Goal: Task Accomplishment & Management: Manage account settings

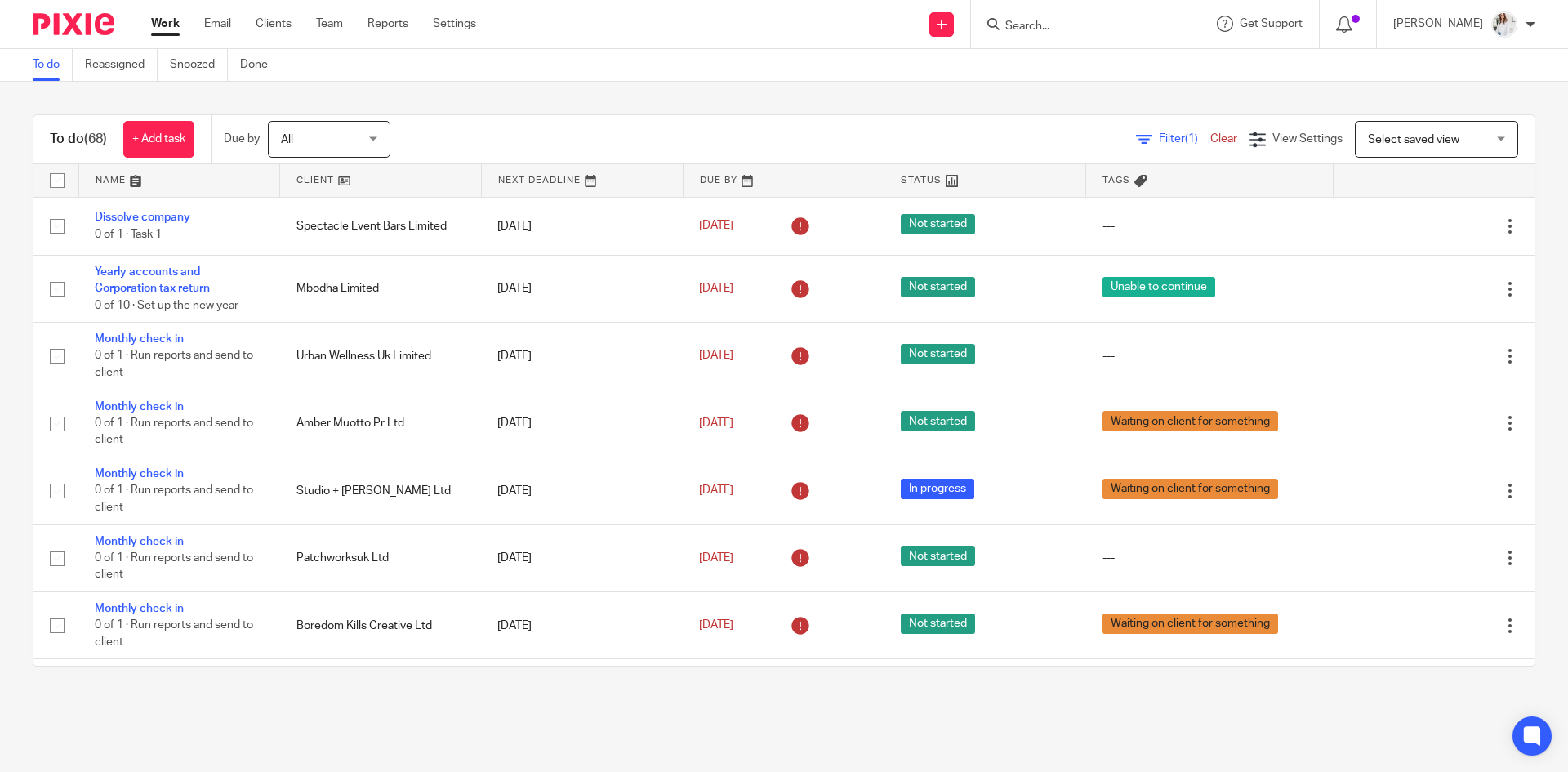
click at [1100, 35] on div at bounding box center [1086, 24] width 229 height 48
click at [1098, 31] on input "Search" at bounding box center [1077, 27] width 147 height 14
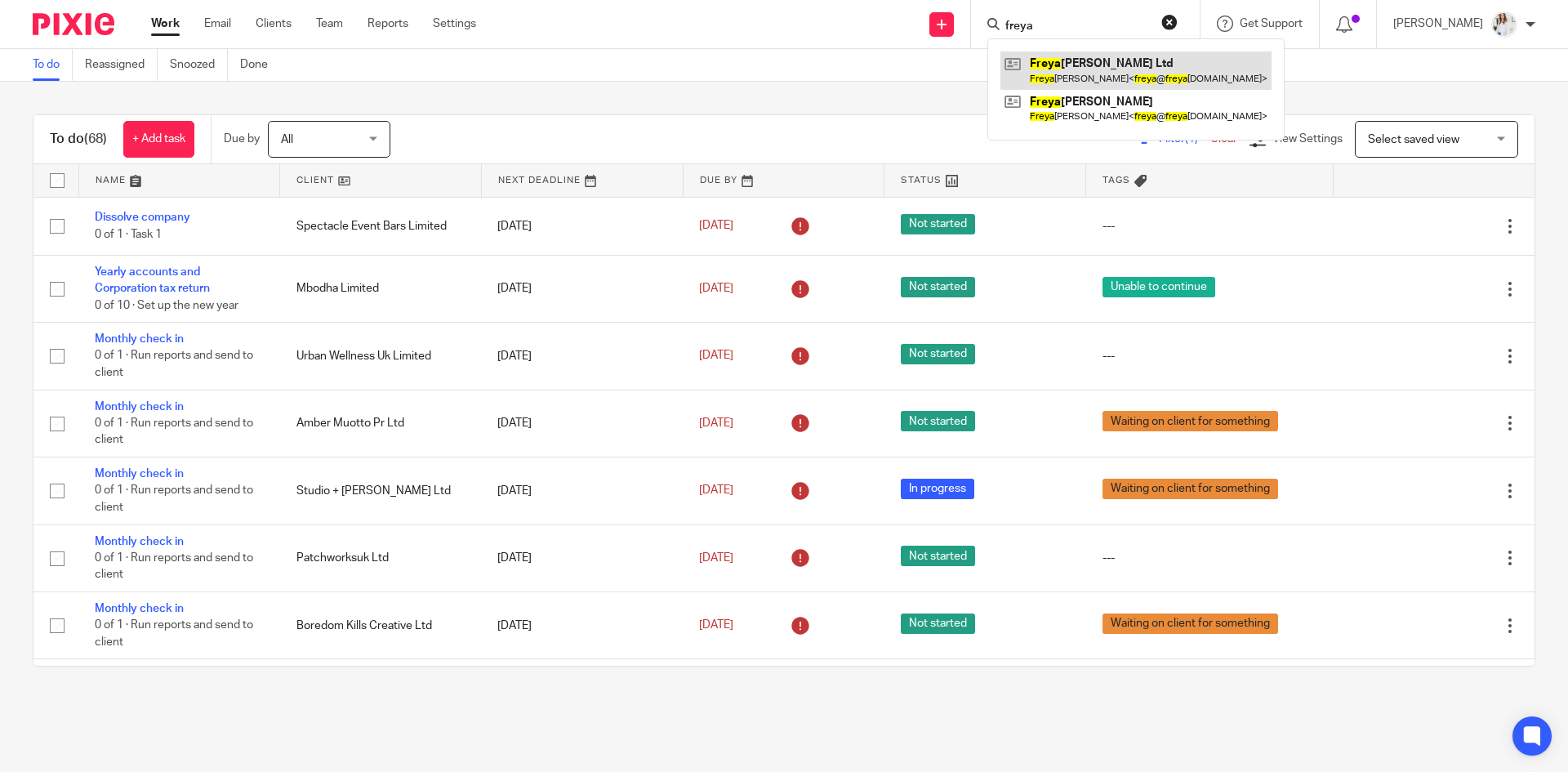
type input "freya"
click at [1110, 74] on link at bounding box center [1137, 70] width 271 height 37
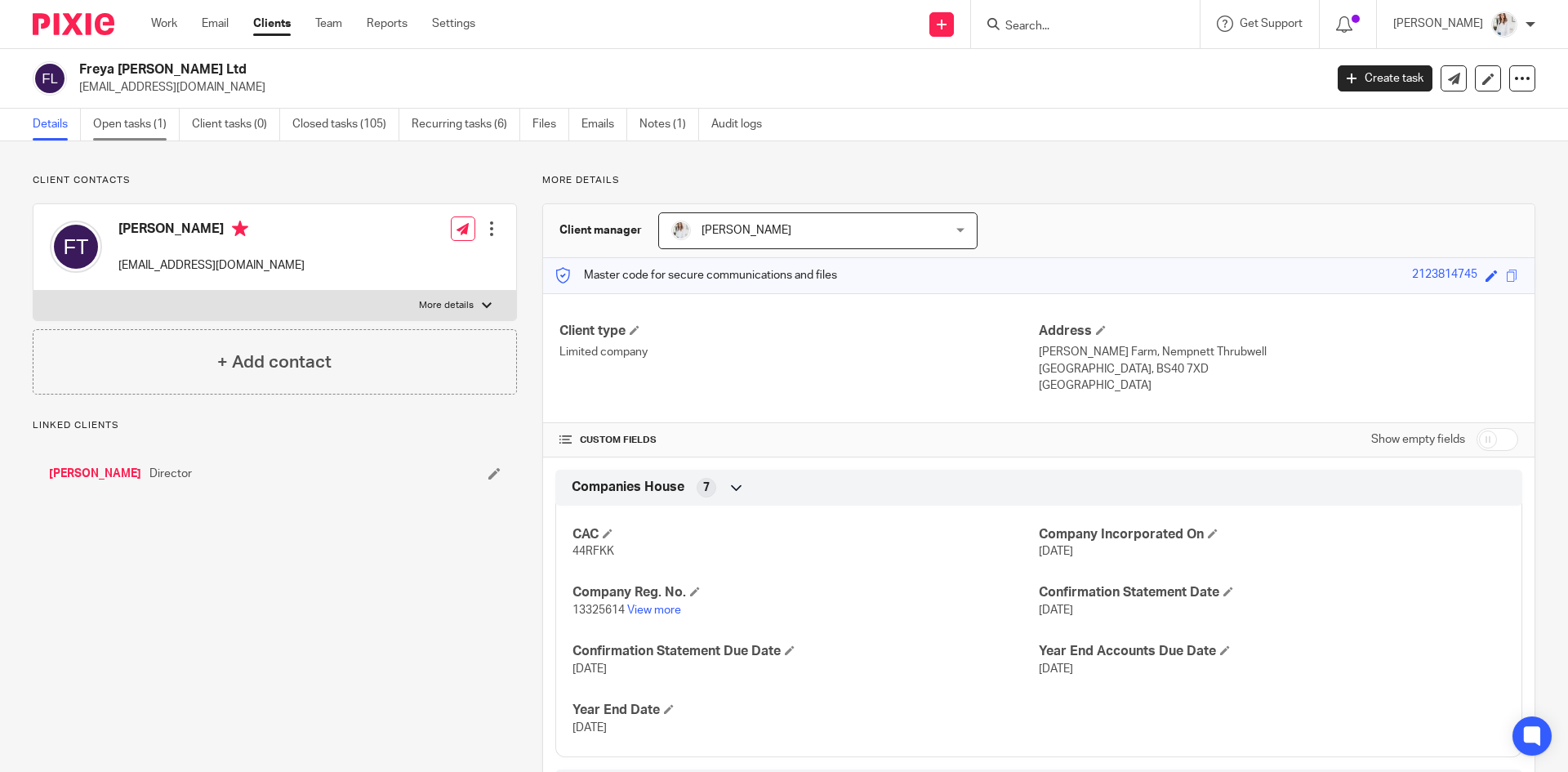
click at [152, 118] on link "Open tasks (1)" at bounding box center [135, 125] width 86 height 32
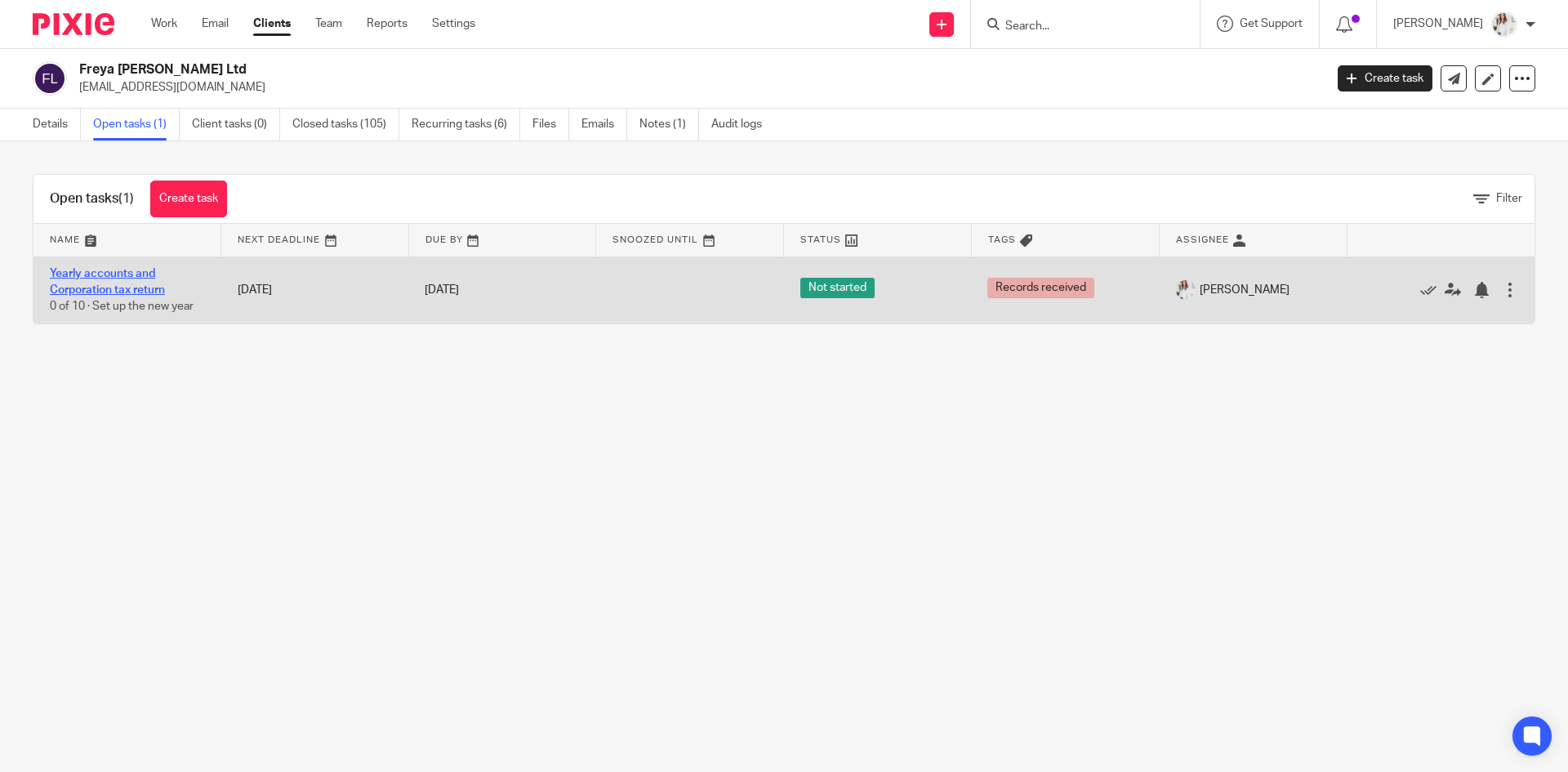
click at [133, 278] on link "Yearly accounts and Corporation tax return" at bounding box center [107, 282] width 115 height 28
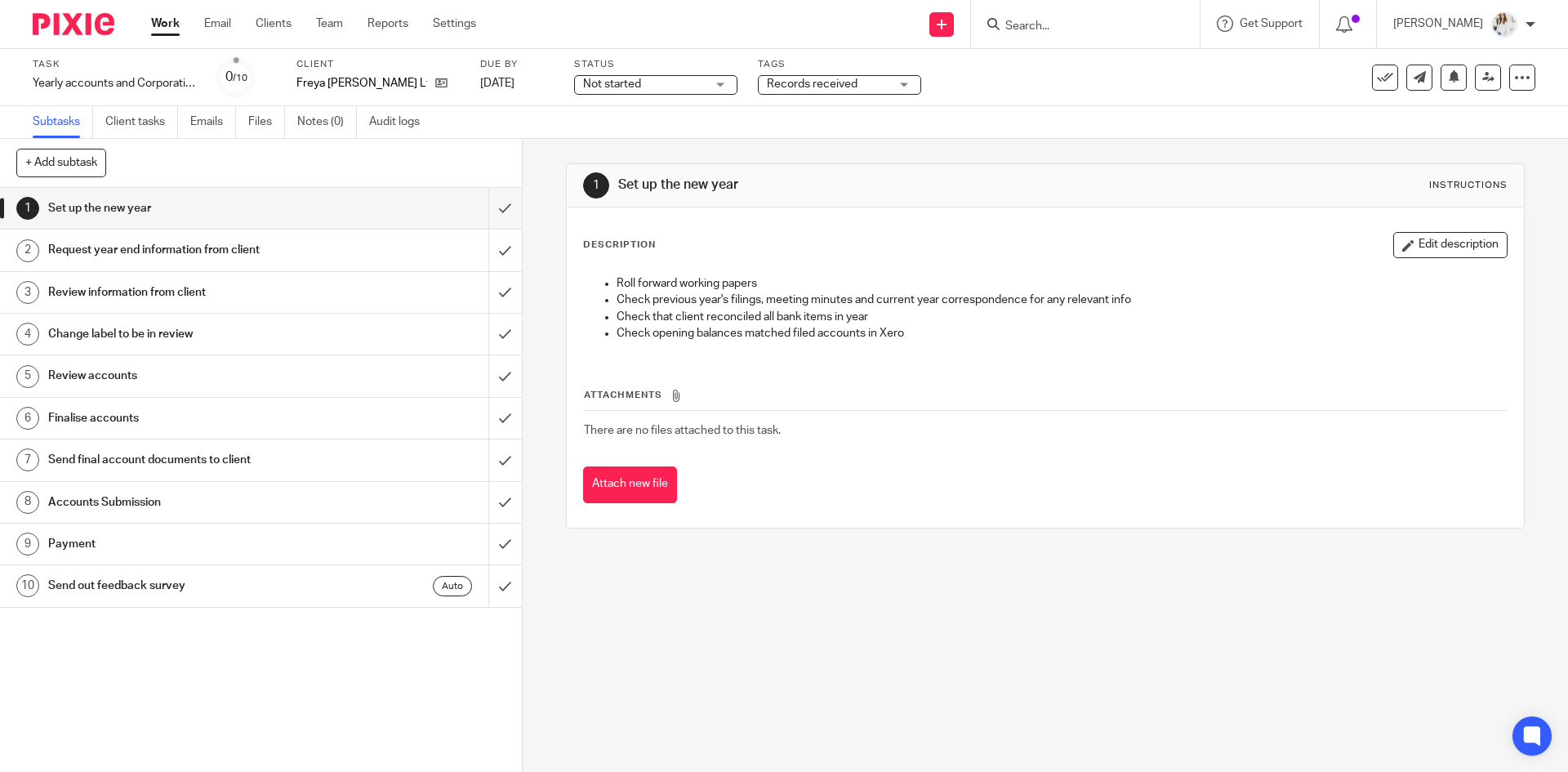
click at [708, 80] on div "Not started Not started" at bounding box center [655, 85] width 163 height 20
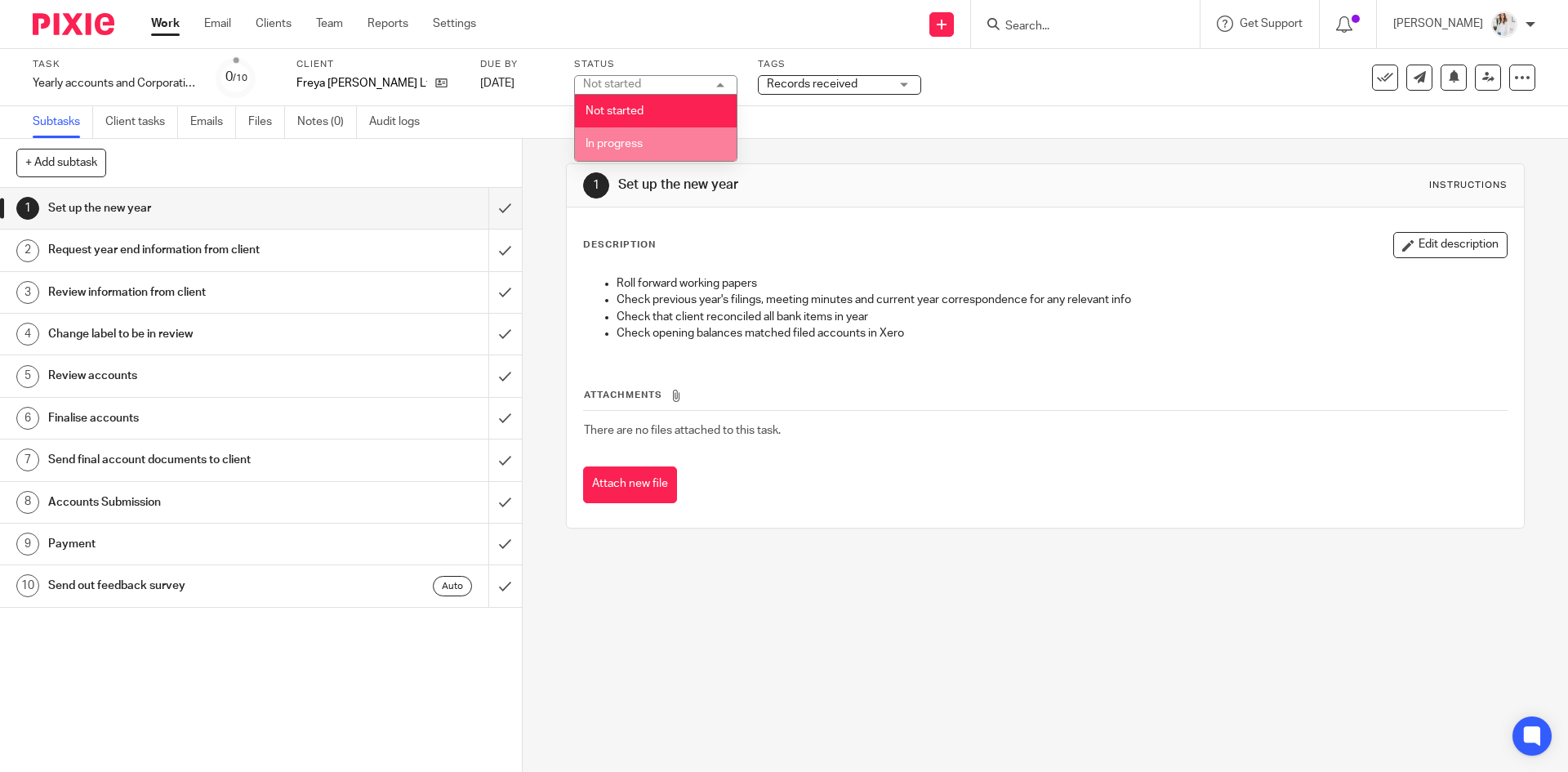
click at [688, 136] on li "In progress" at bounding box center [655, 144] width 161 height 34
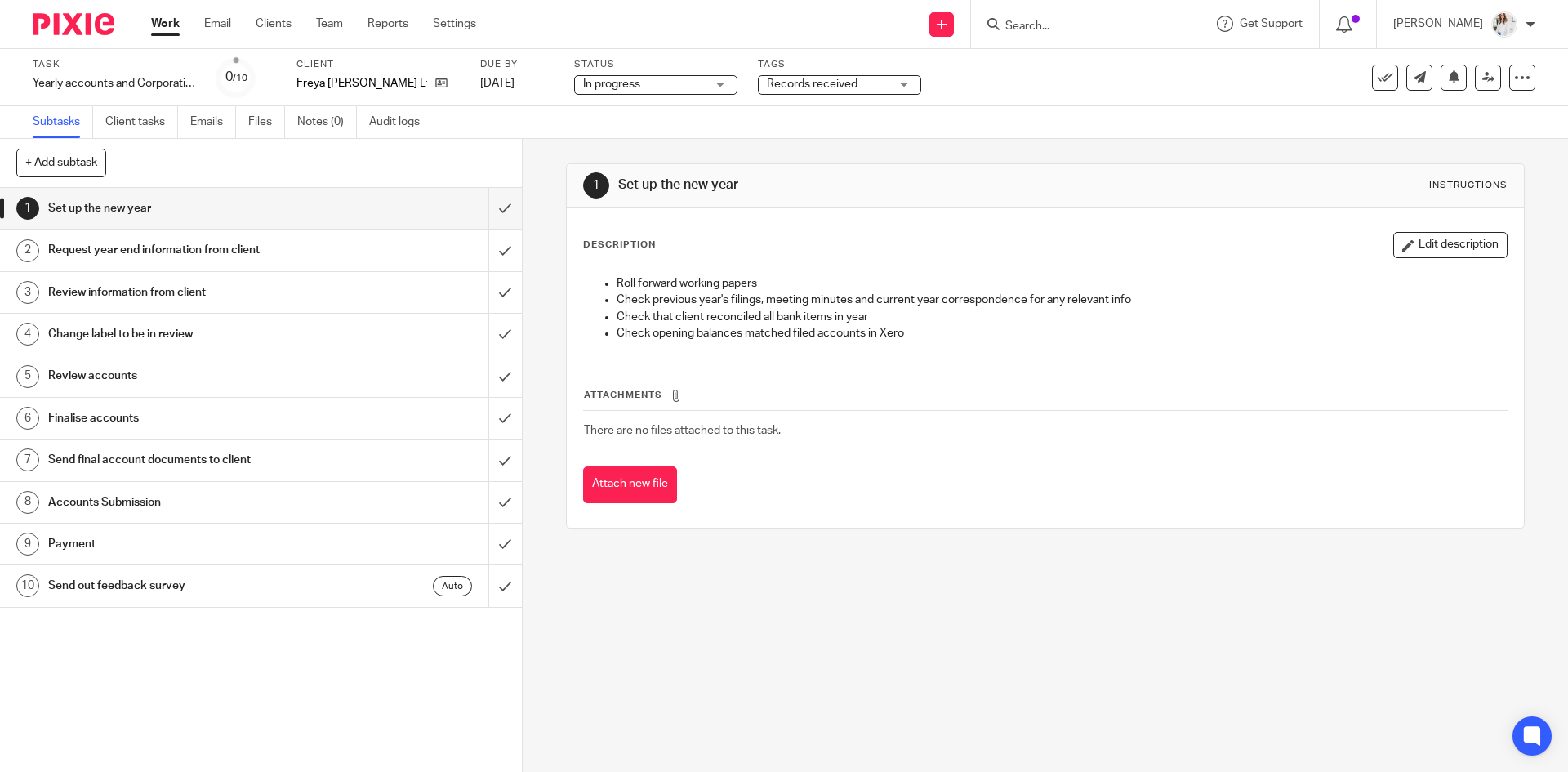
click at [838, 75] on div "Records received" at bounding box center [839, 85] width 163 height 20
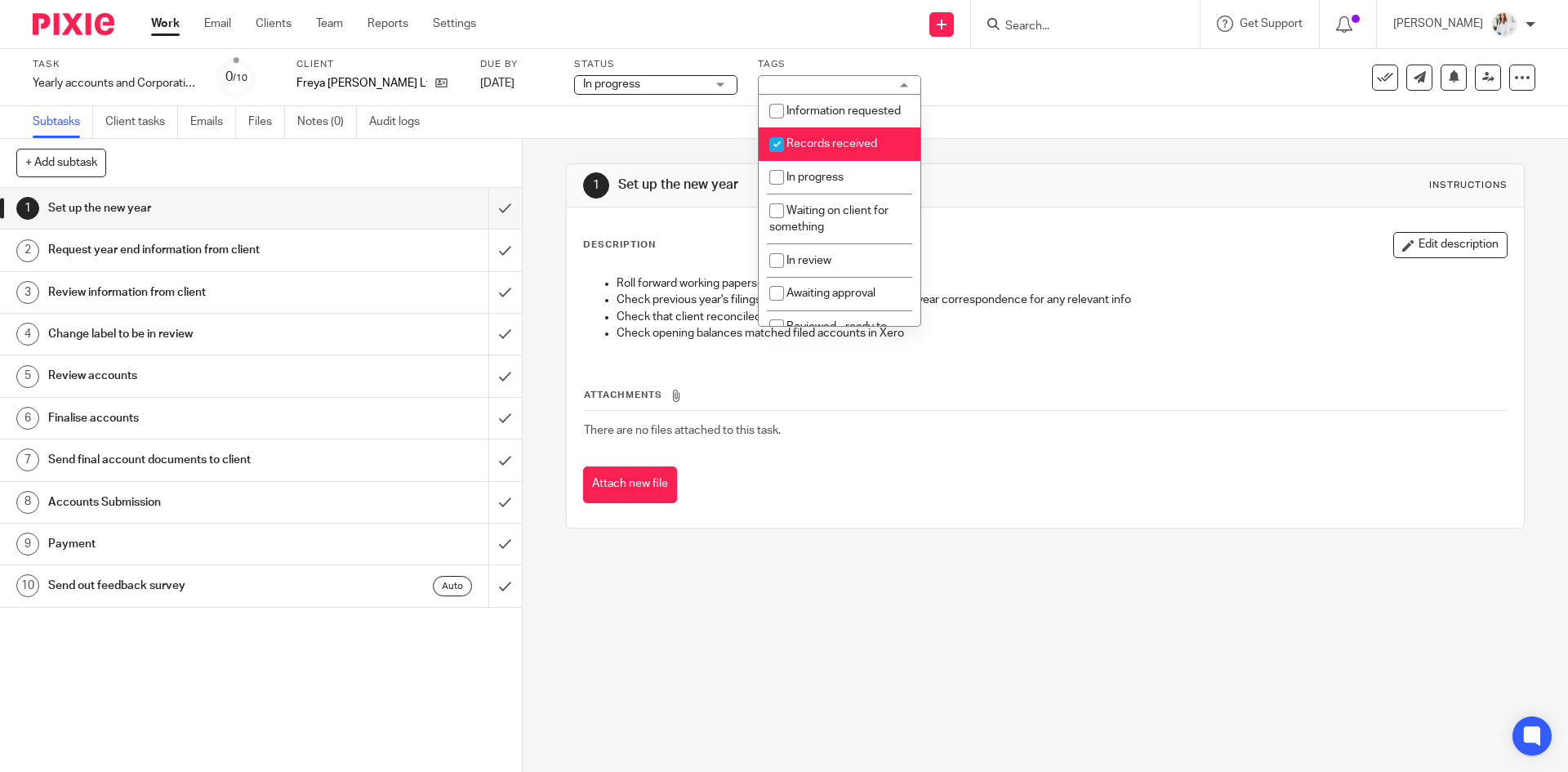
click at [832, 150] on span "Records received" at bounding box center [832, 144] width 91 height 12
checkbox input "false"
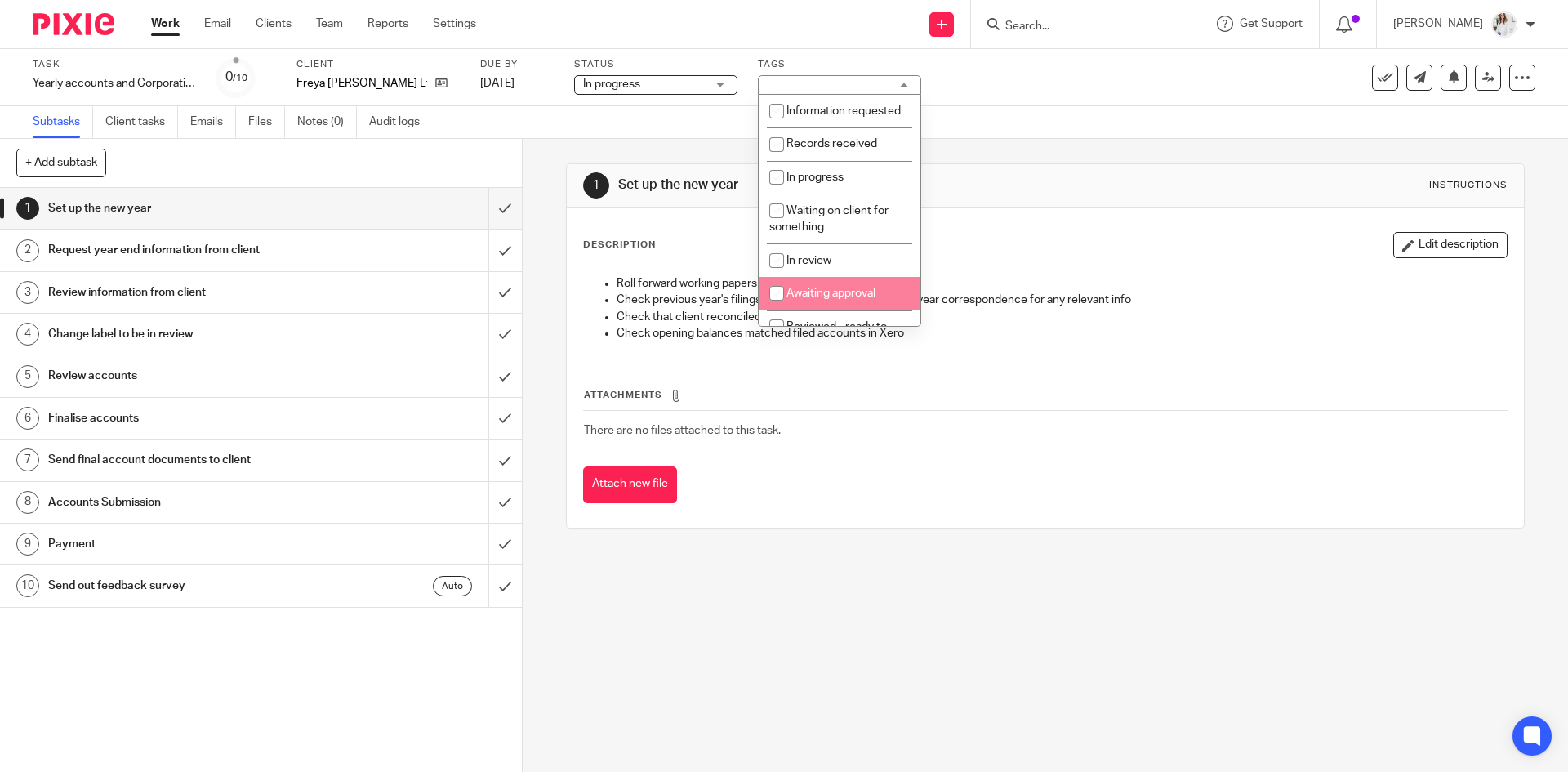
click at [824, 299] on span "Awaiting approval" at bounding box center [831, 293] width 89 height 12
checkbox input "true"
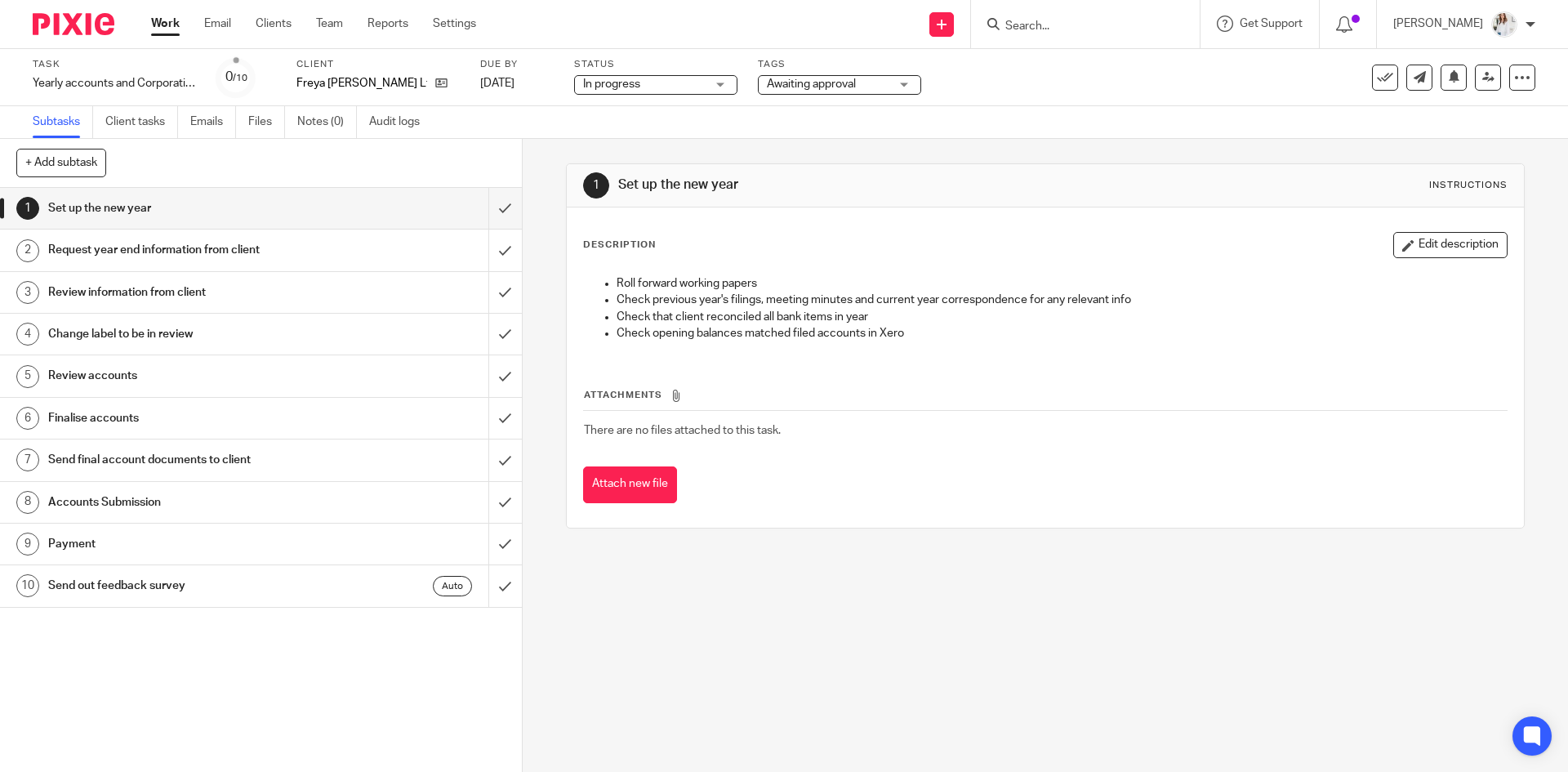
click at [171, 32] on link "Work" at bounding box center [166, 23] width 29 height 16
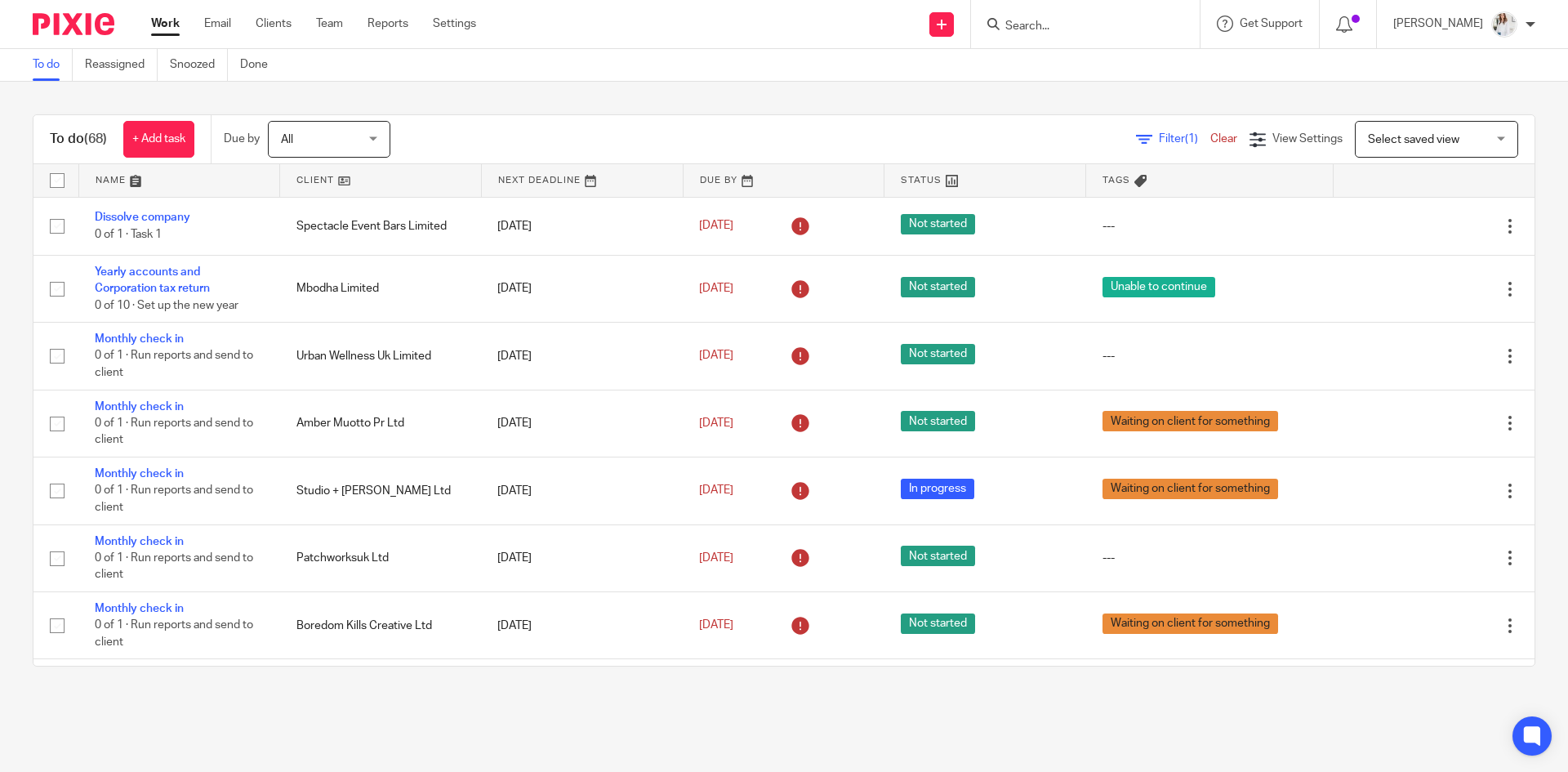
click at [1141, 146] on div "Filter (1) Clear" at bounding box center [1193, 139] width 113 height 17
click at [1159, 139] on span "Filter (1)" at bounding box center [1185, 138] width 52 height 12
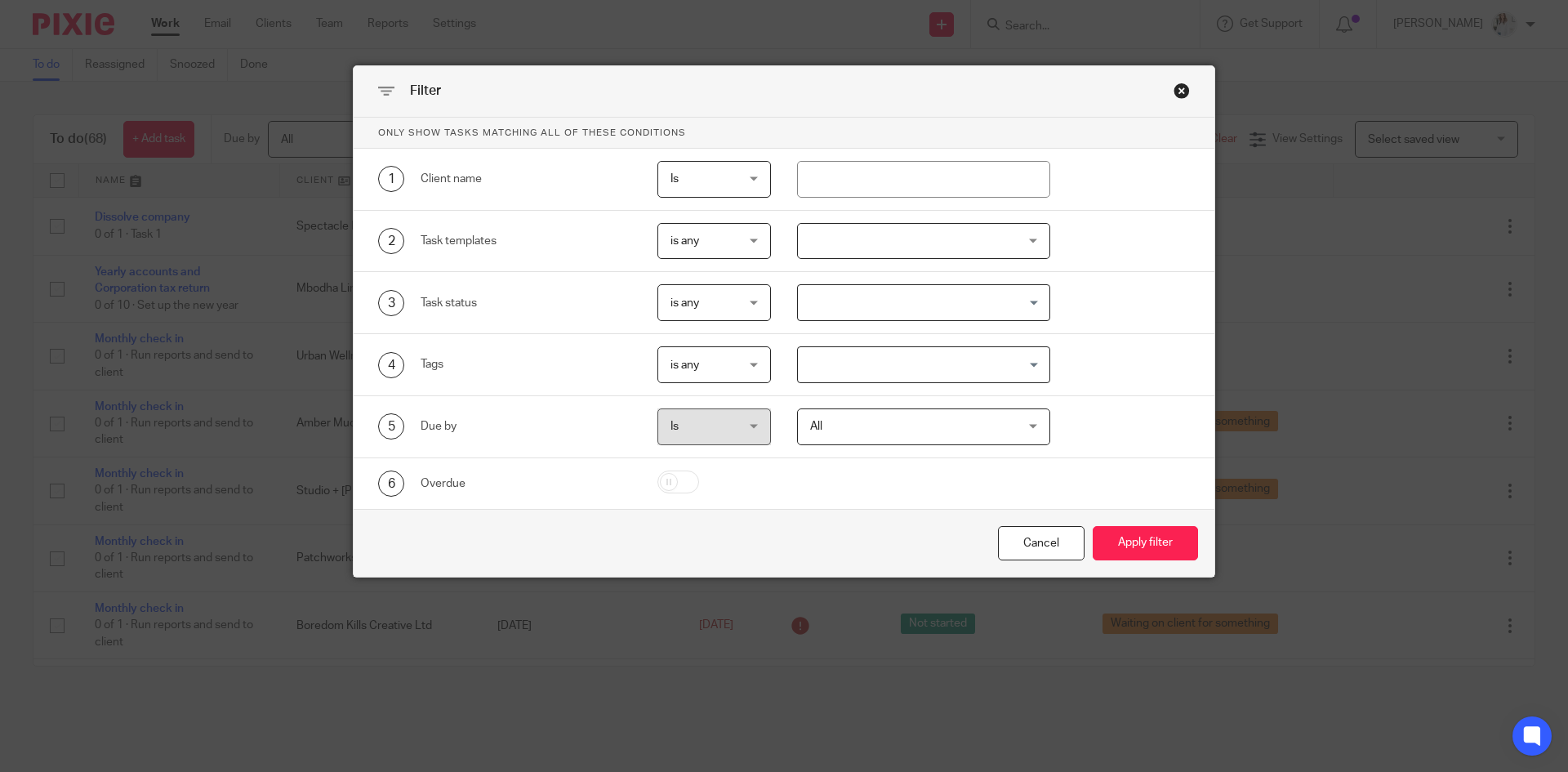
click at [864, 313] on input "Search for option" at bounding box center [920, 302] width 242 height 29
click at [894, 308] on input "Search for option" at bounding box center [920, 302] width 242 height 29
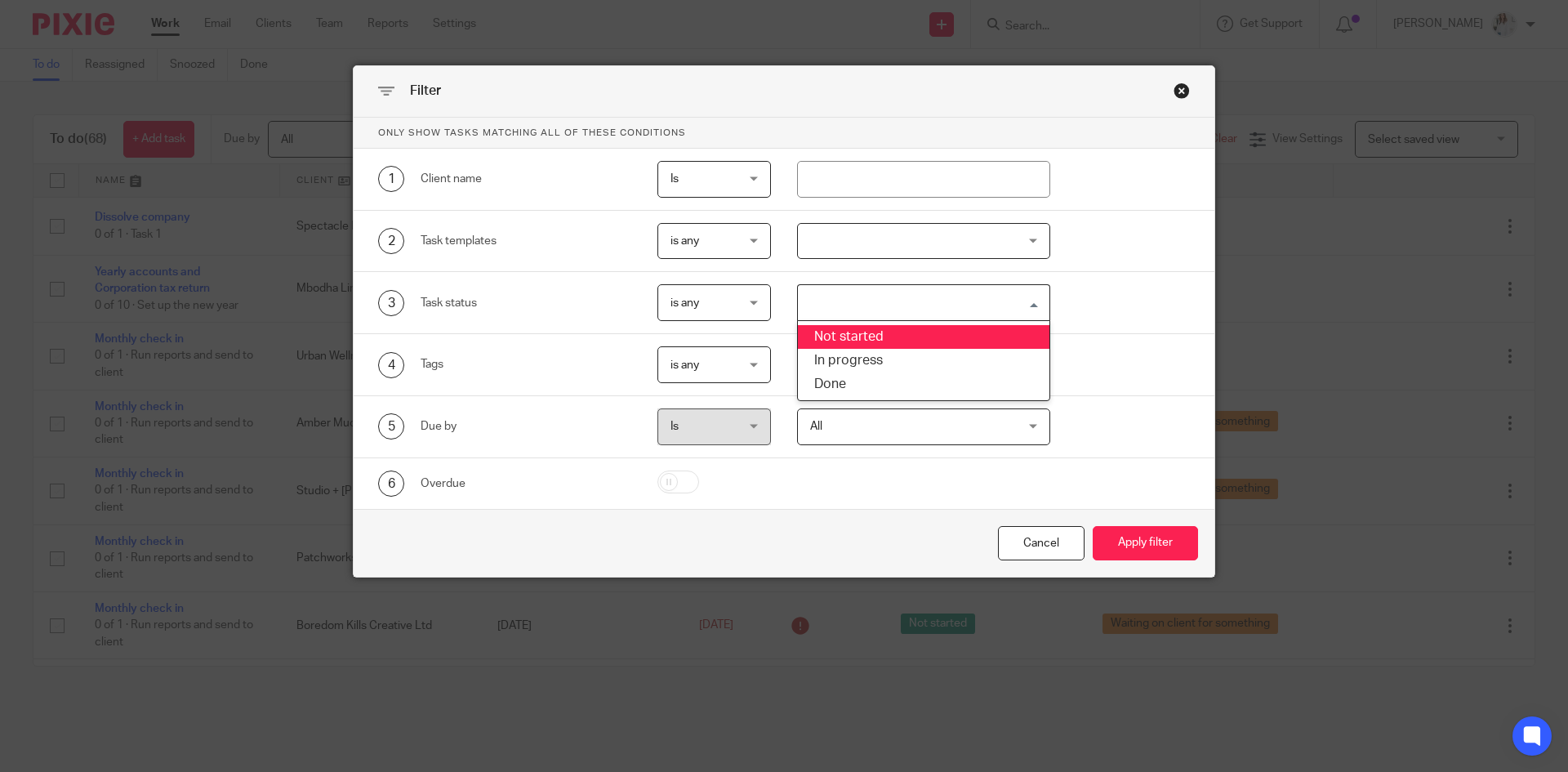
click at [934, 289] on input "Search for option" at bounding box center [920, 302] width 242 height 29
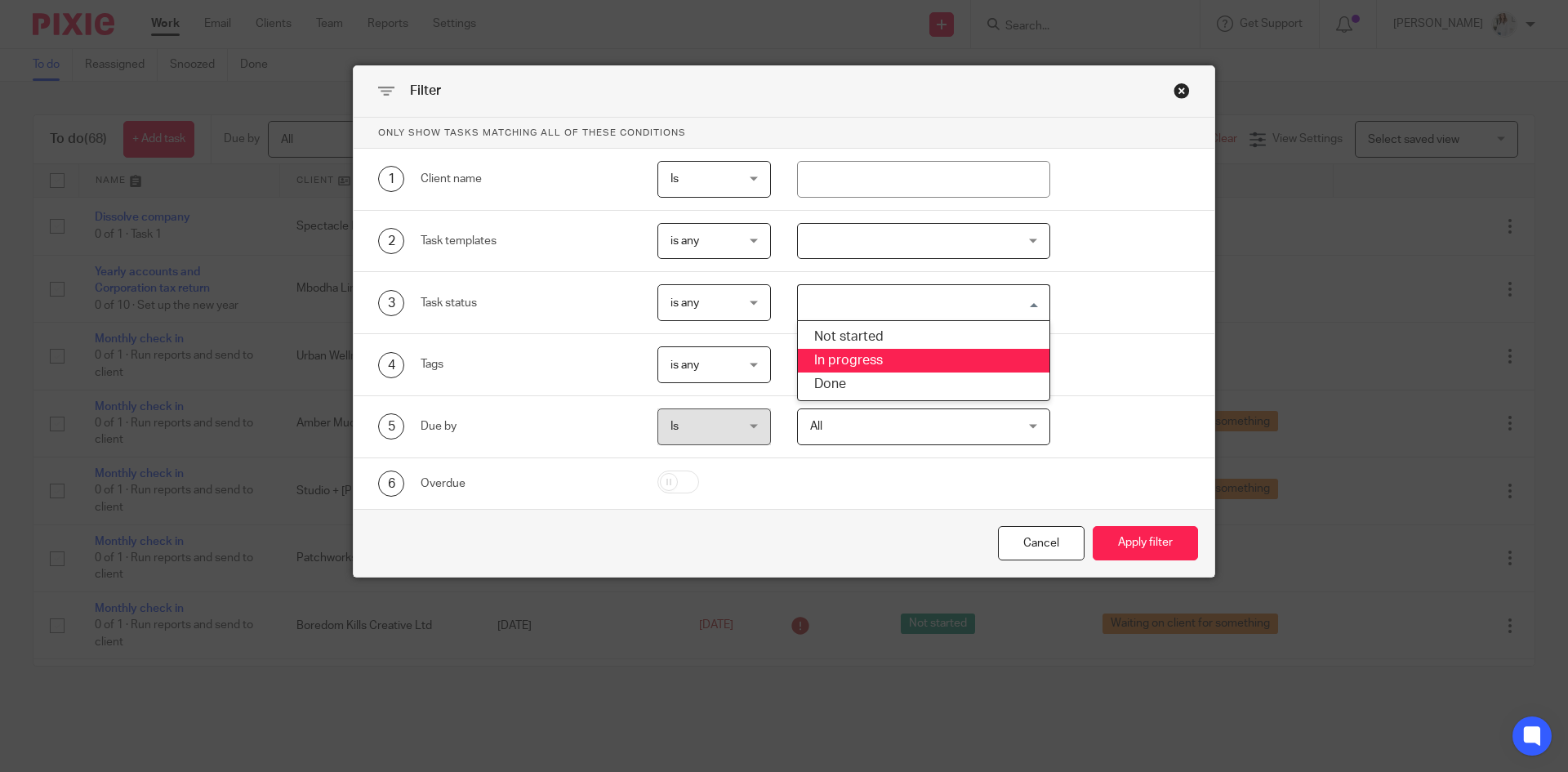
click at [1168, 338] on div "4 Tags is any is any is any is all is none is_any Loading..." at bounding box center [784, 365] width 861 height 62
click at [1005, 390] on div "4 Tags is any is any is any is all is none is_any Loading..." at bounding box center [784, 365] width 861 height 62
click at [1003, 383] on div "4 Tags is any is any is any is all is none is_any Loading..." at bounding box center [784, 365] width 861 height 62
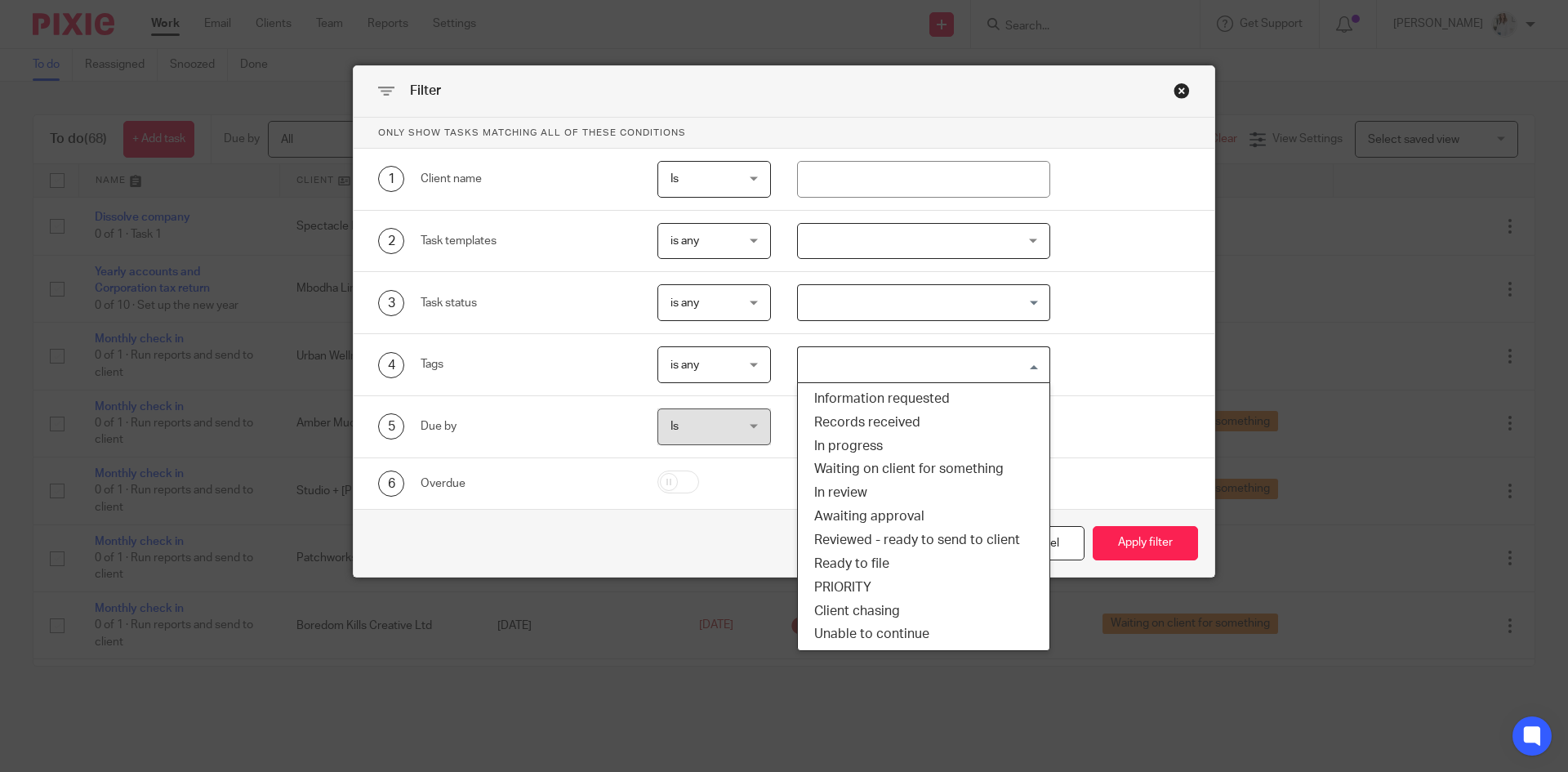
click at [1001, 363] on input "Search for option" at bounding box center [920, 365] width 242 height 29
click at [894, 507] on li "Awaiting approval" at bounding box center [924, 516] width 252 height 24
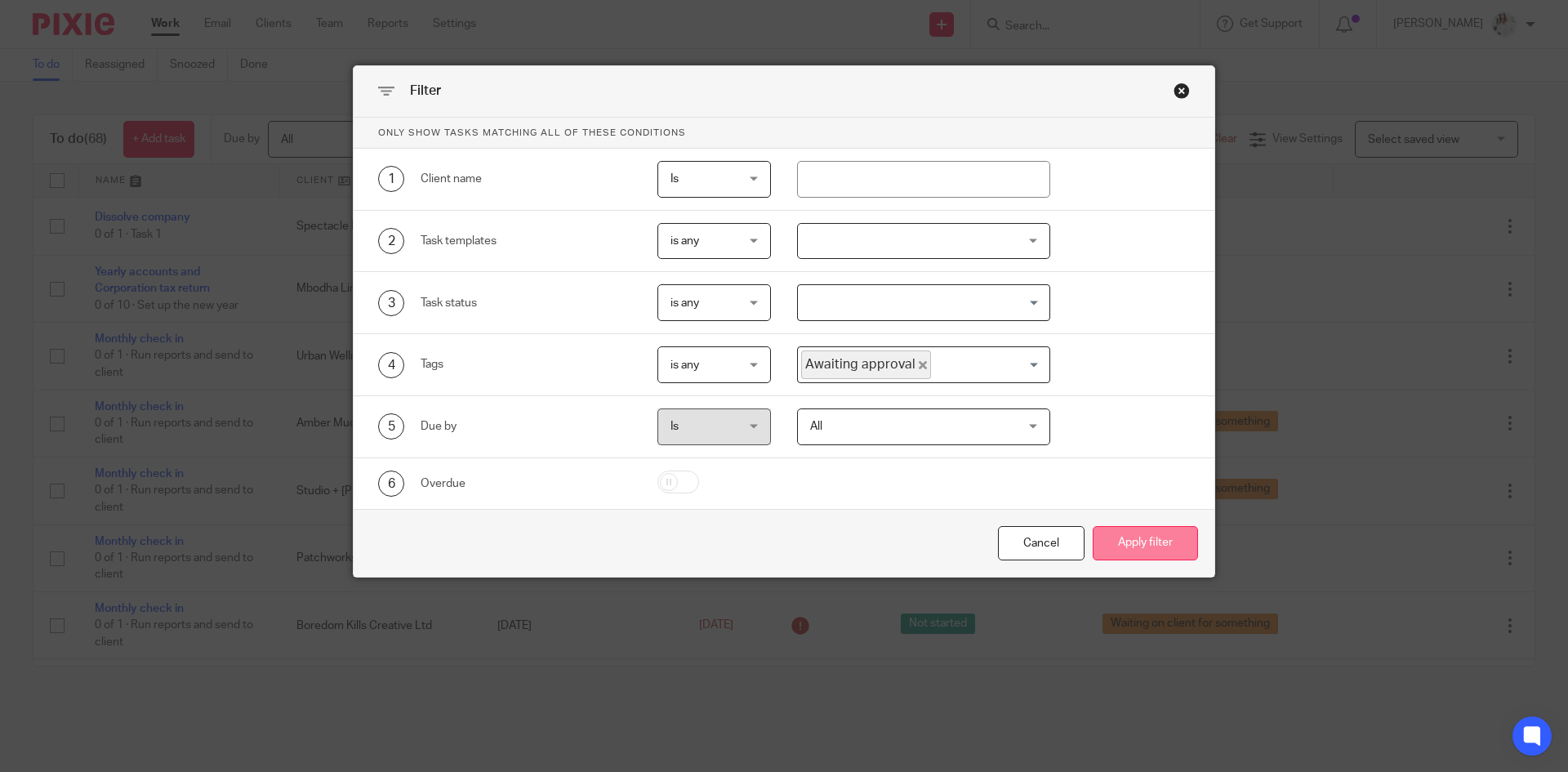
click at [1136, 532] on button "Apply filter" at bounding box center [1145, 543] width 105 height 35
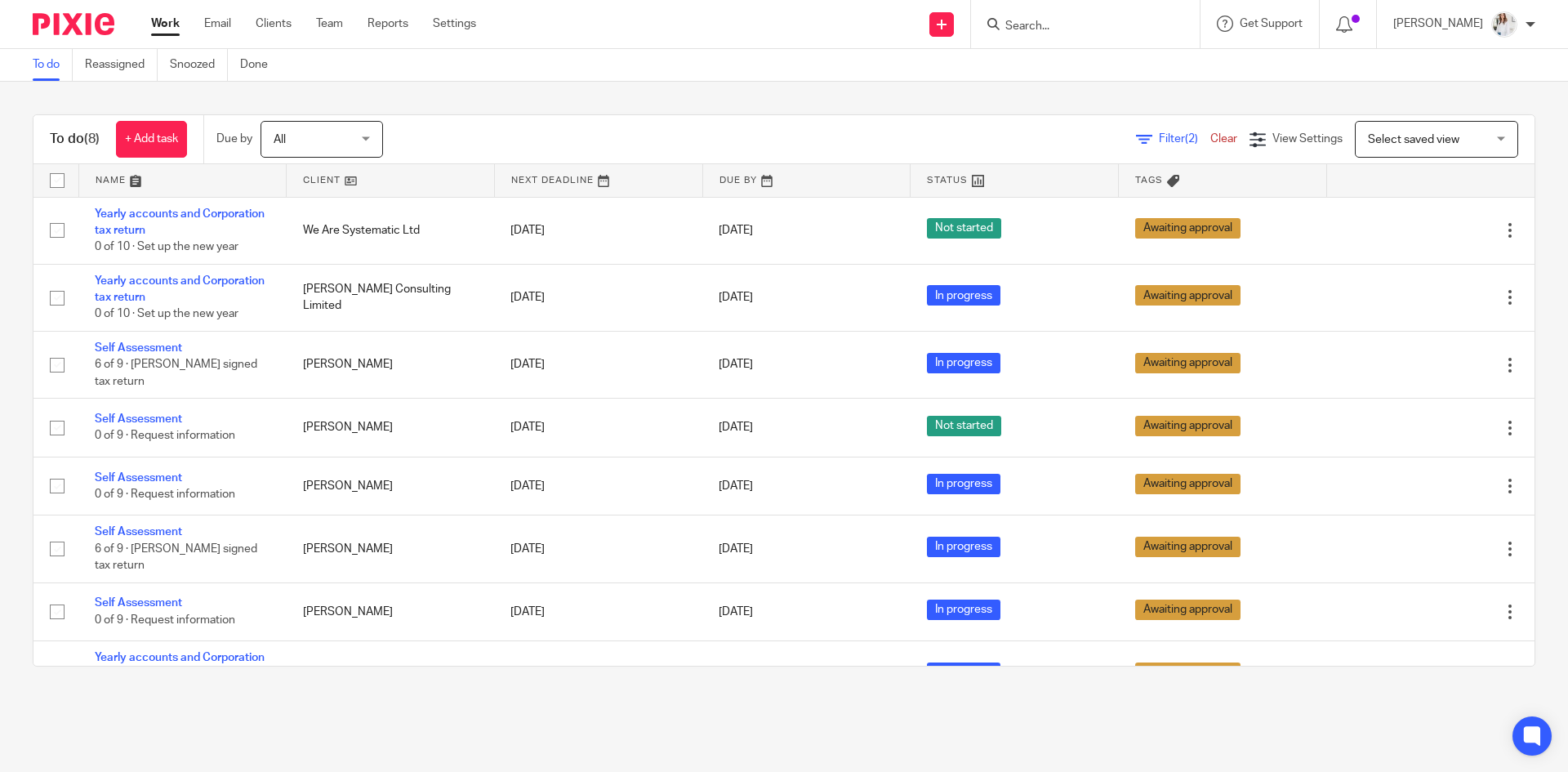
click at [172, 31] on link "Work" at bounding box center [166, 23] width 29 height 16
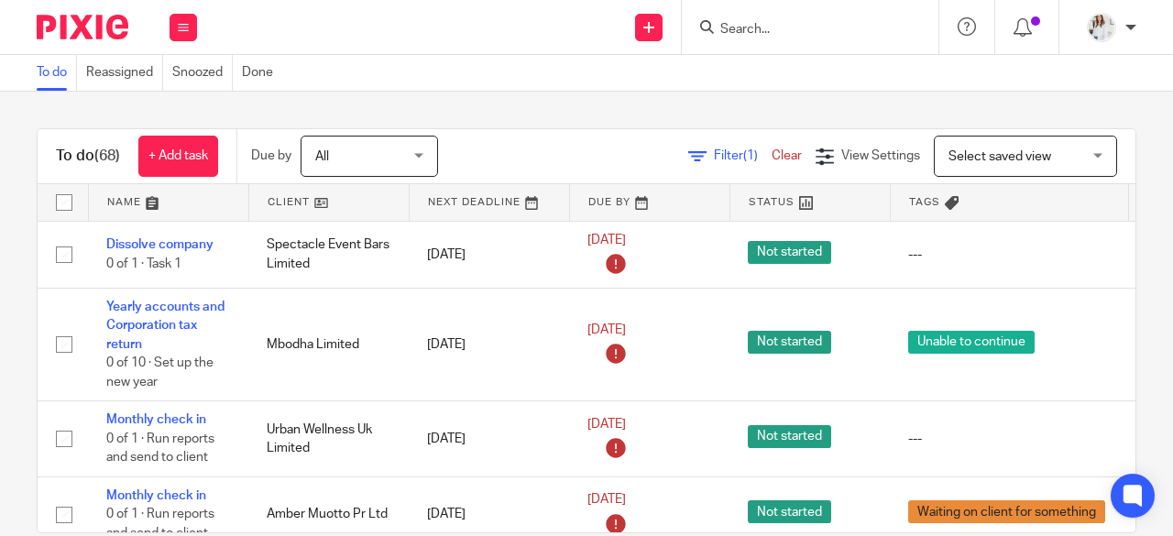
click at [746, 27] on input "Search" at bounding box center [800, 30] width 165 height 16
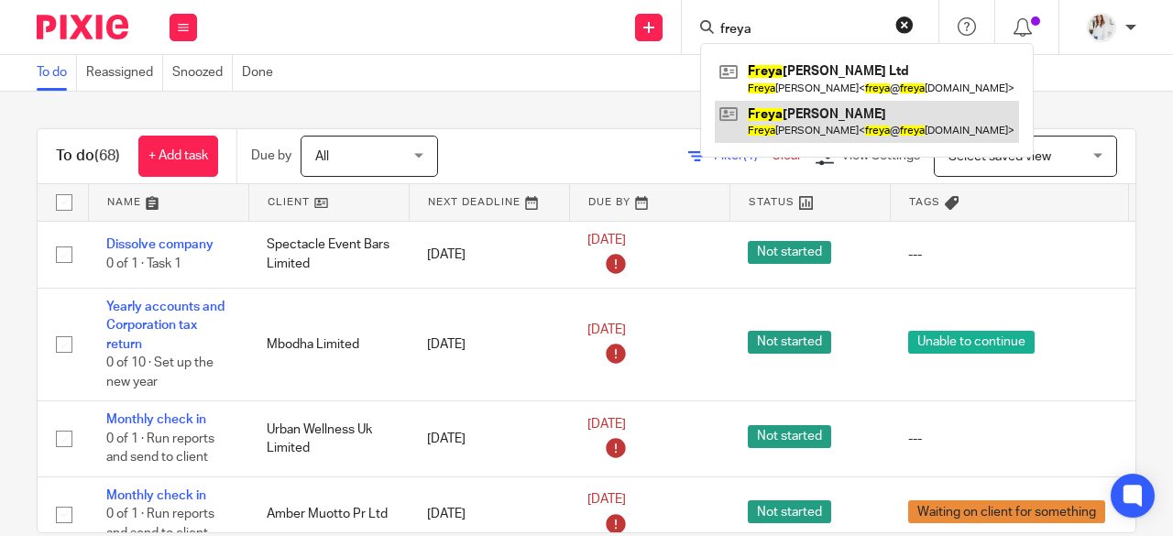
type input "freya"
click at [806, 120] on link at bounding box center [867, 122] width 304 height 42
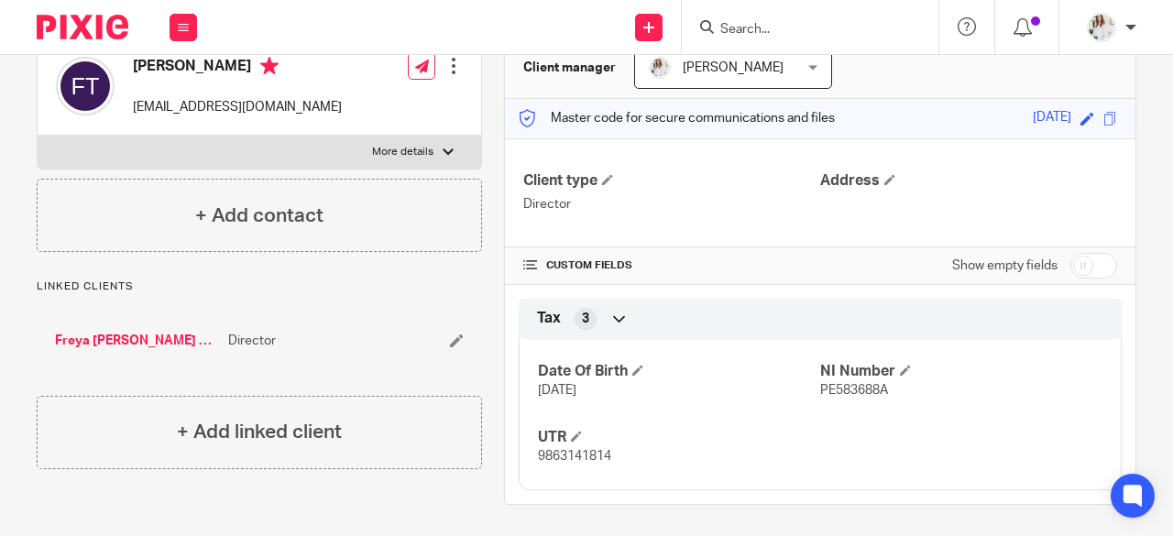
scroll to position [192, 0]
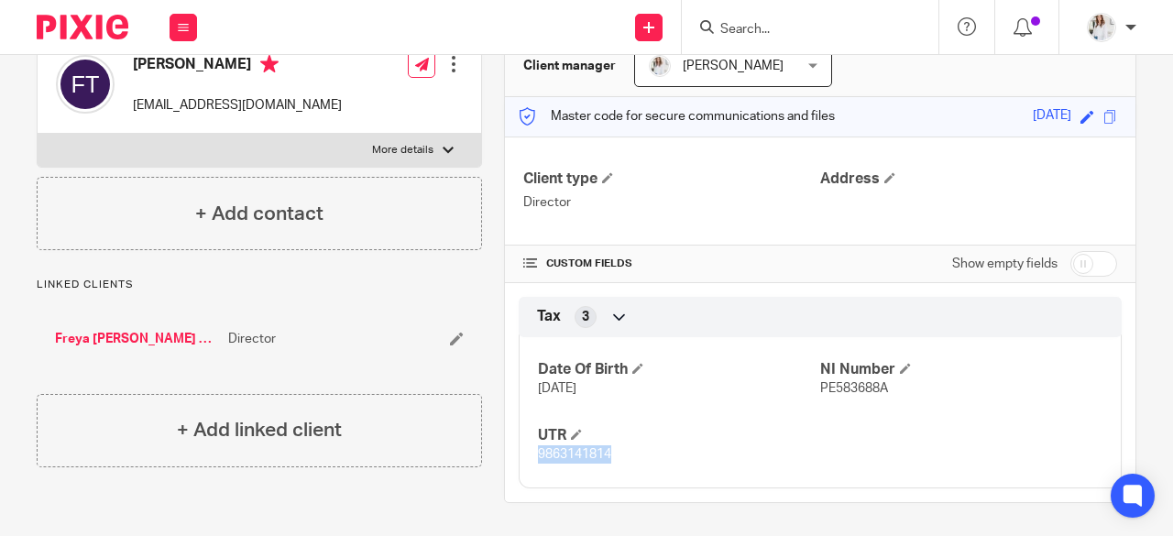
drag, startPoint x: 613, startPoint y: 458, endPoint x: 531, endPoint y: 456, distance: 81.6
click at [538, 456] on p "9863141814" at bounding box center [679, 454] width 282 height 18
copy span "9863141814"
drag, startPoint x: 886, startPoint y: 404, endPoint x: 813, endPoint y: 392, distance: 74.3
click at [813, 392] on div "Date Of Birth 17 Jun 1992 NI Number PE583688A UTR 9863141814" at bounding box center [820, 405] width 603 height 165
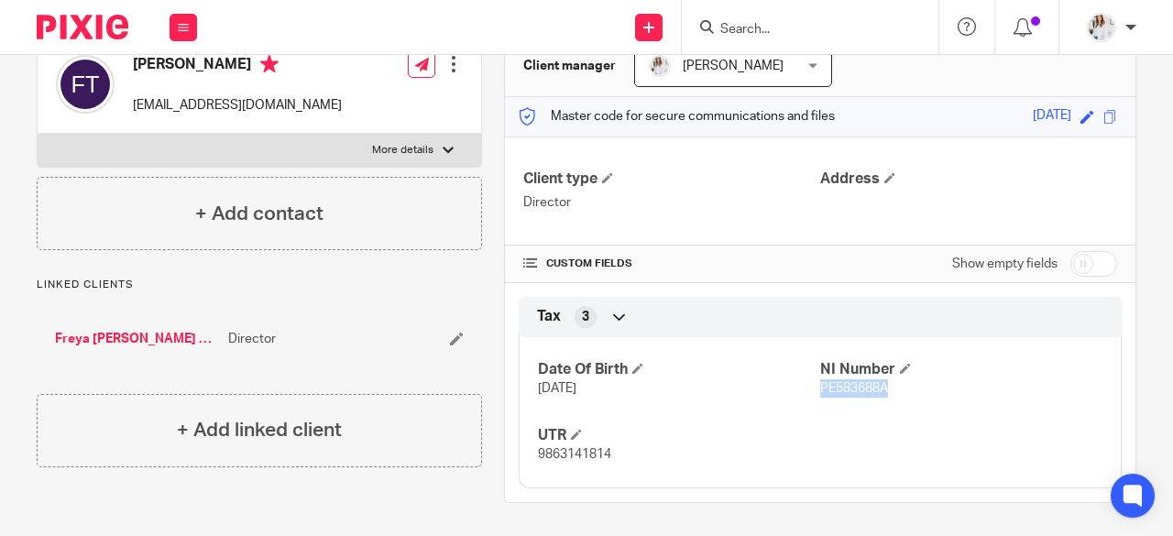
copy span "PE583688A"
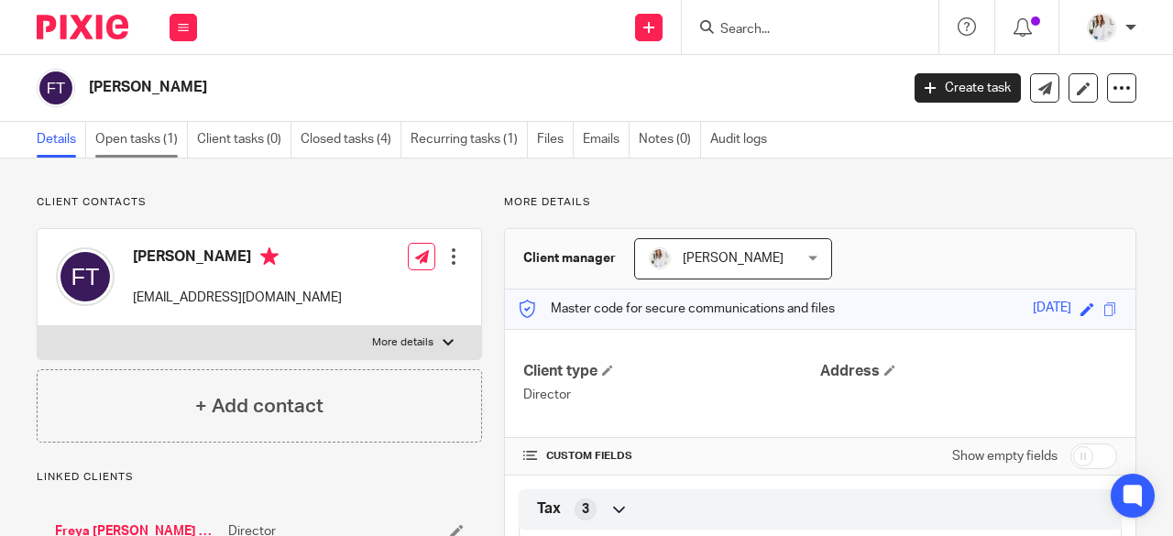
click at [170, 127] on link "Open tasks (1)" at bounding box center [141, 140] width 93 height 36
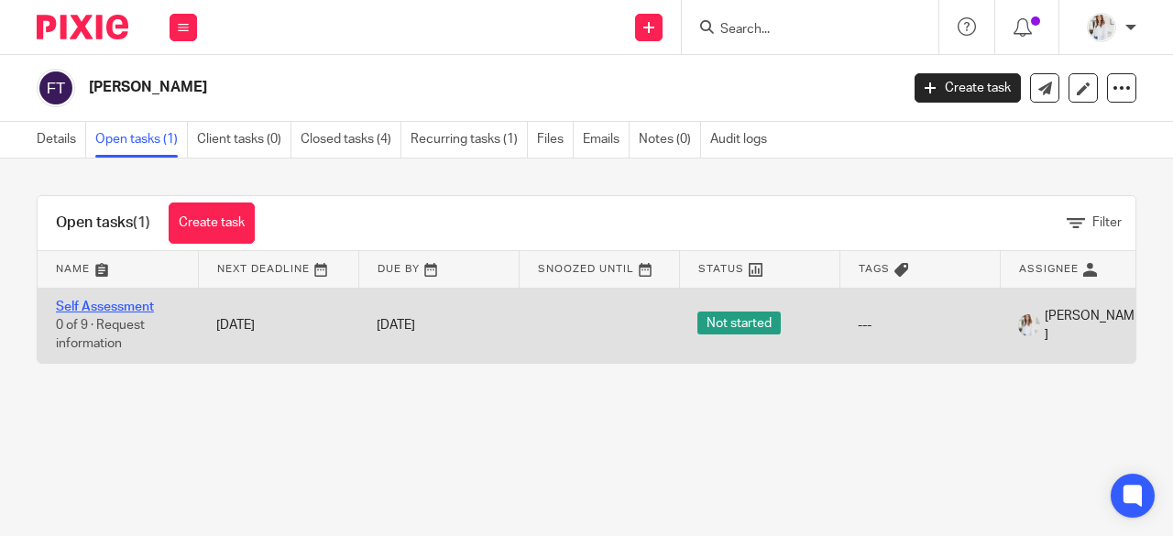
click at [98, 302] on link "Self Assessment" at bounding box center [105, 307] width 98 height 13
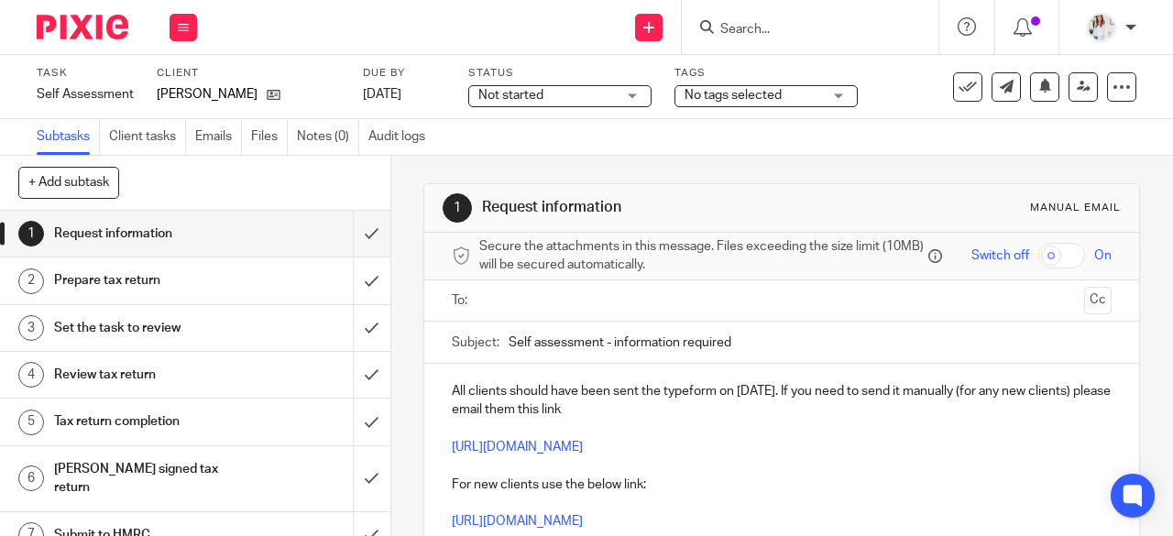
click at [593, 101] on span "Not started" at bounding box center [546, 95] width 137 height 19
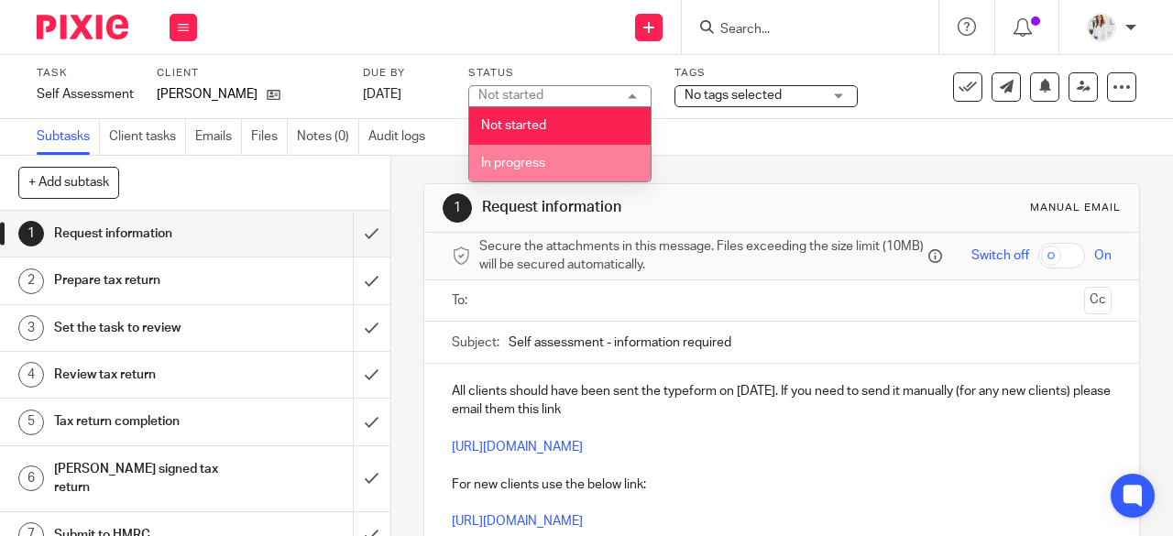
click at [581, 151] on li "In progress" at bounding box center [559, 164] width 181 height 38
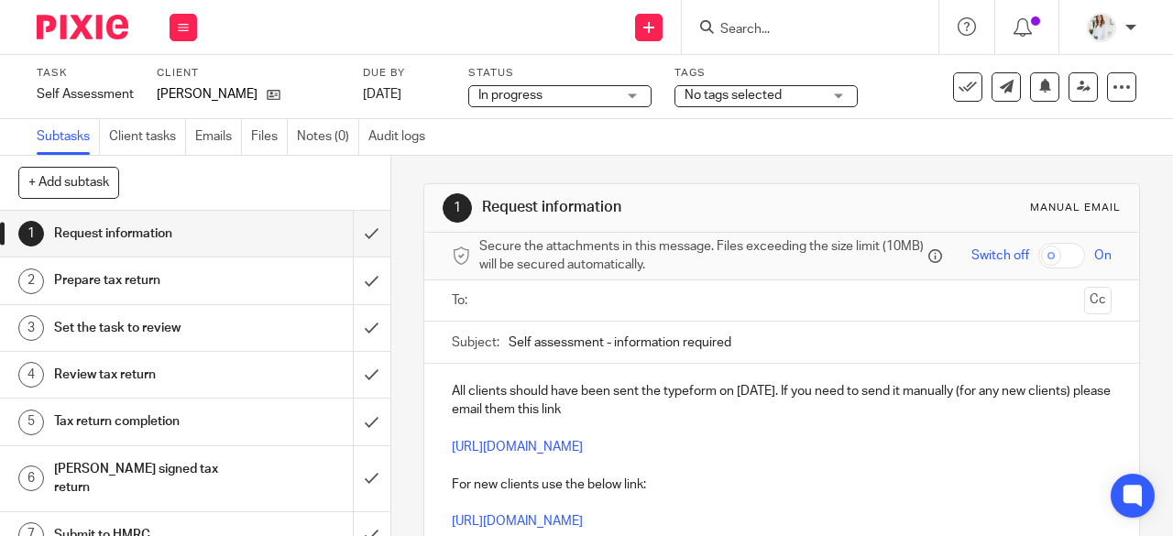
click at [729, 96] on span "No tags selected" at bounding box center [733, 95] width 97 height 13
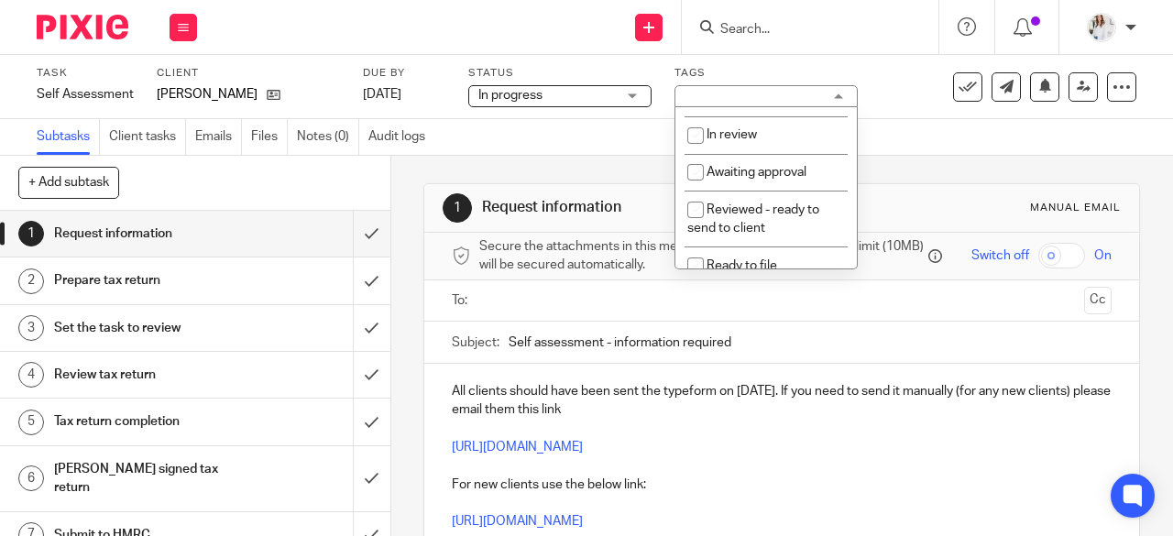
scroll to position [172, 0]
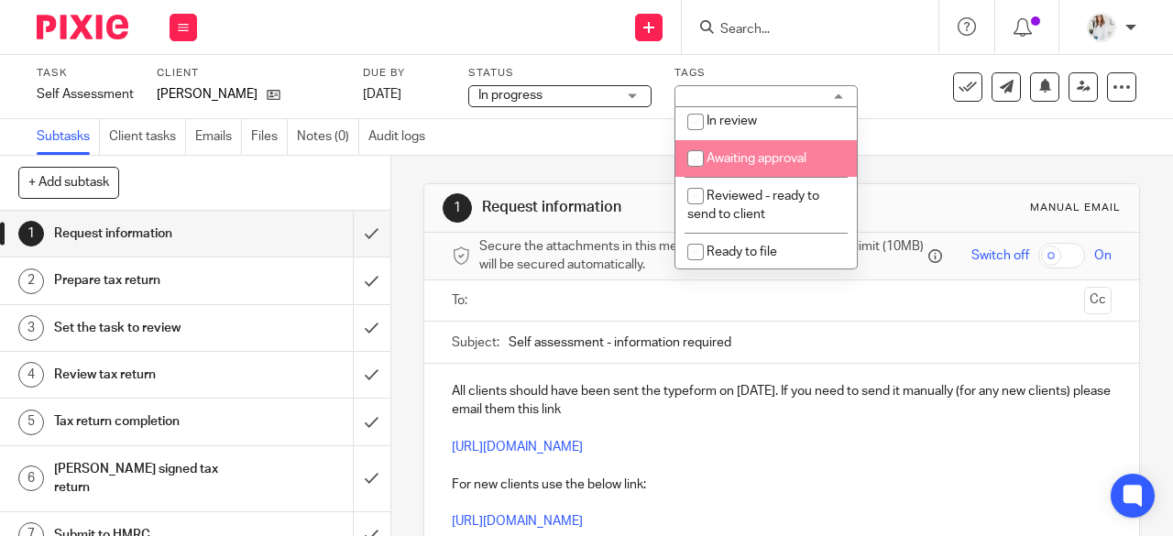
click at [755, 170] on li "Awaiting approval" at bounding box center [765, 159] width 181 height 38
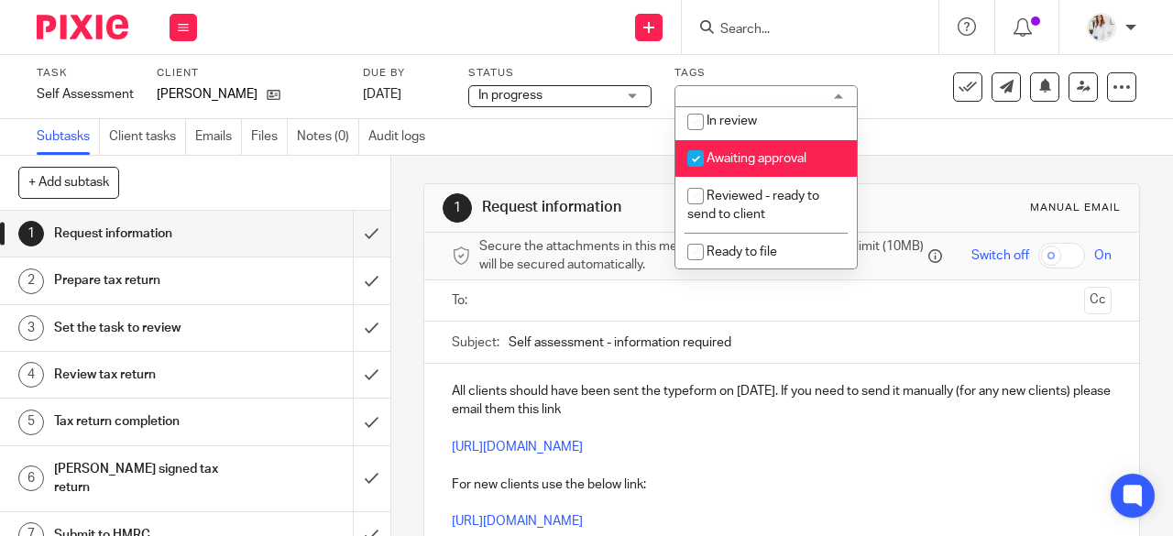
checkbox input "true"
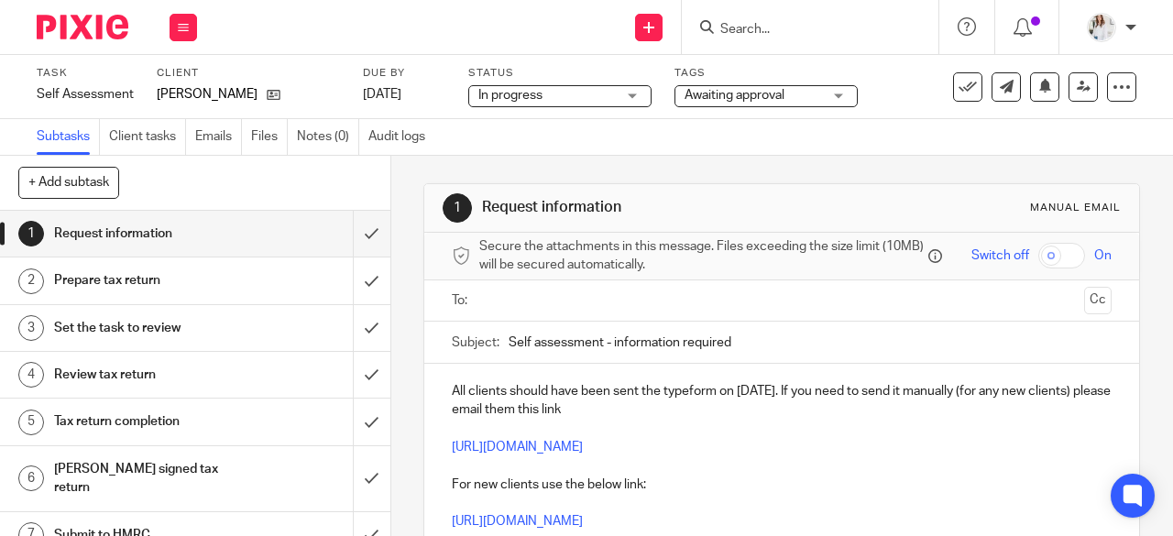
click at [918, 165] on div "1 Request information Manual email Secure the attachments in this message. File…" at bounding box center [781, 432] width 717 height 553
click at [196, 26] on button at bounding box center [183, 27] width 27 height 27
click at [190, 85] on link "Work" at bounding box center [175, 85] width 32 height 13
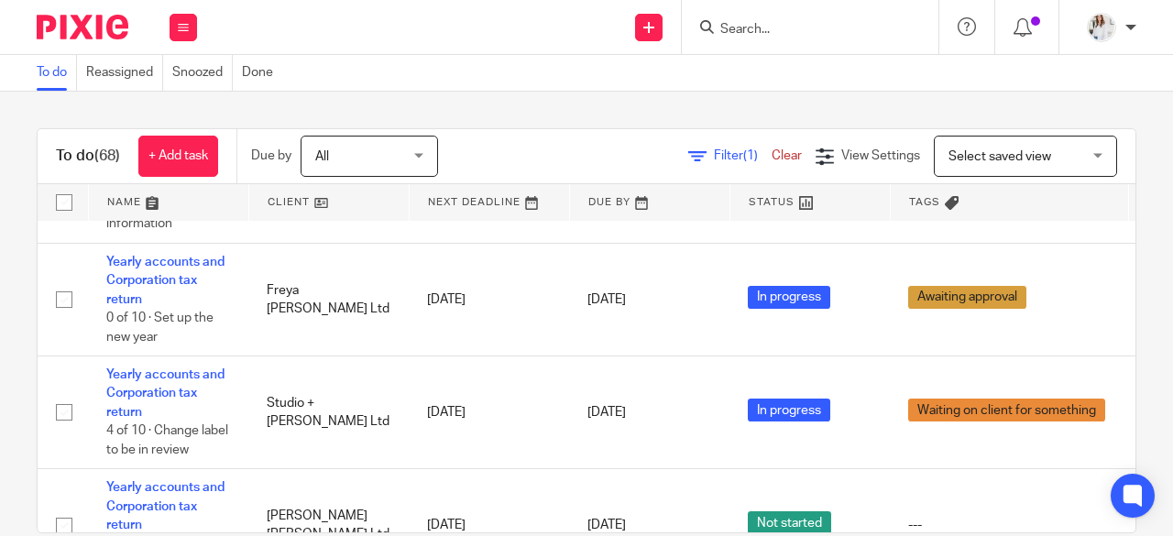
scroll to position [4542, 0]
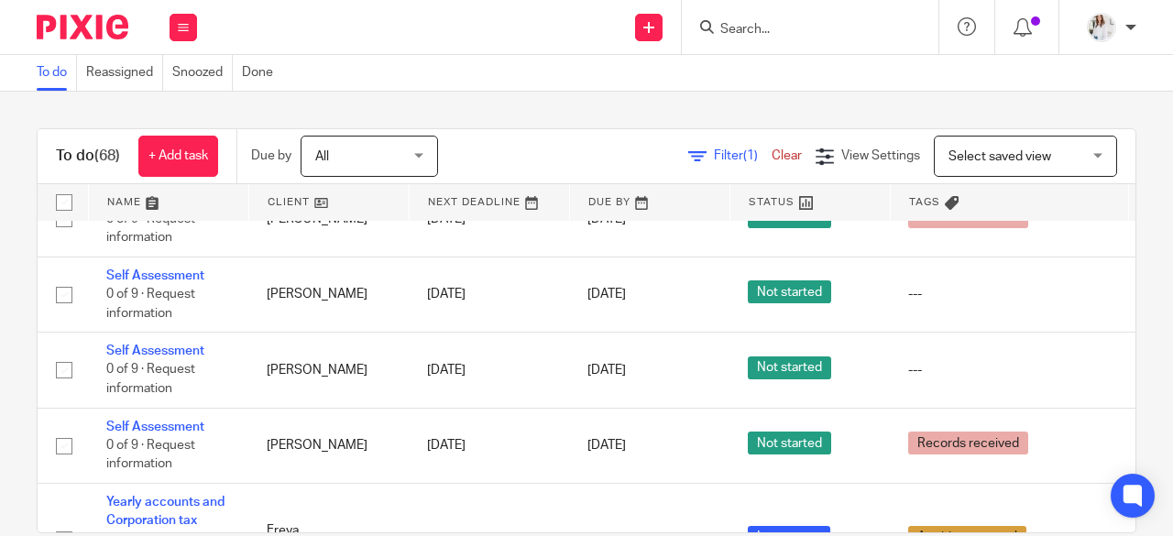
click at [741, 27] on input "Search" at bounding box center [800, 30] width 165 height 16
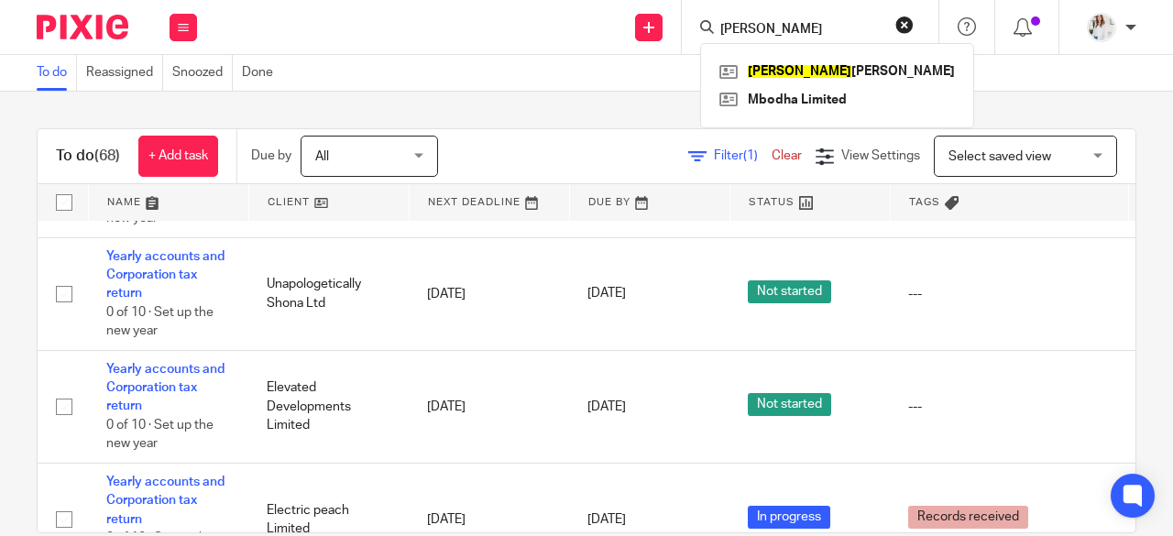
scroll to position [0, 0]
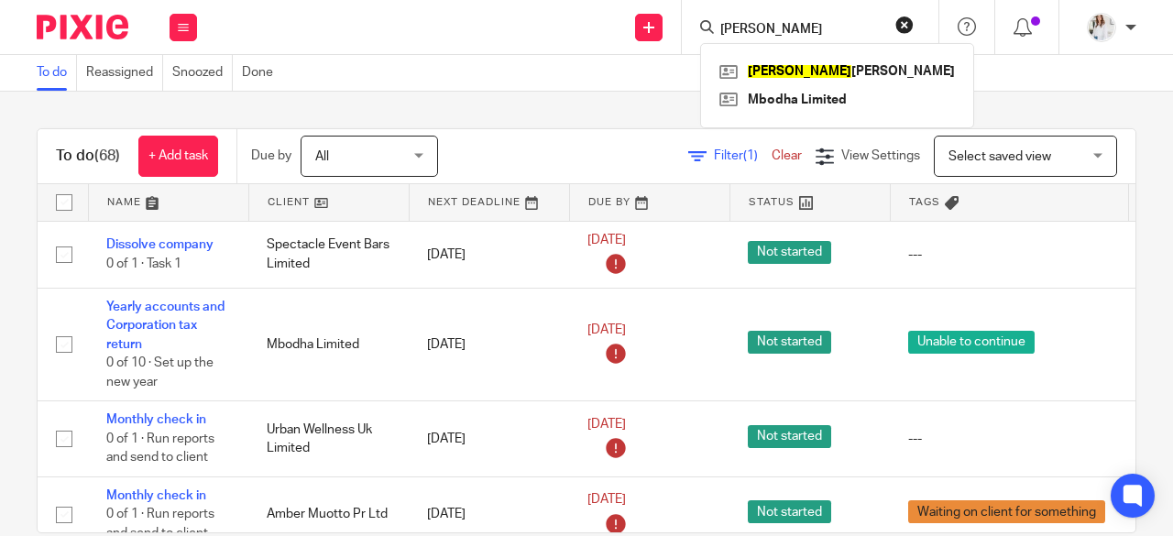
type input "[PERSON_NAME]"
click at [476, 70] on div "To do Reassigned Snoozed Done" at bounding box center [586, 73] width 1173 height 37
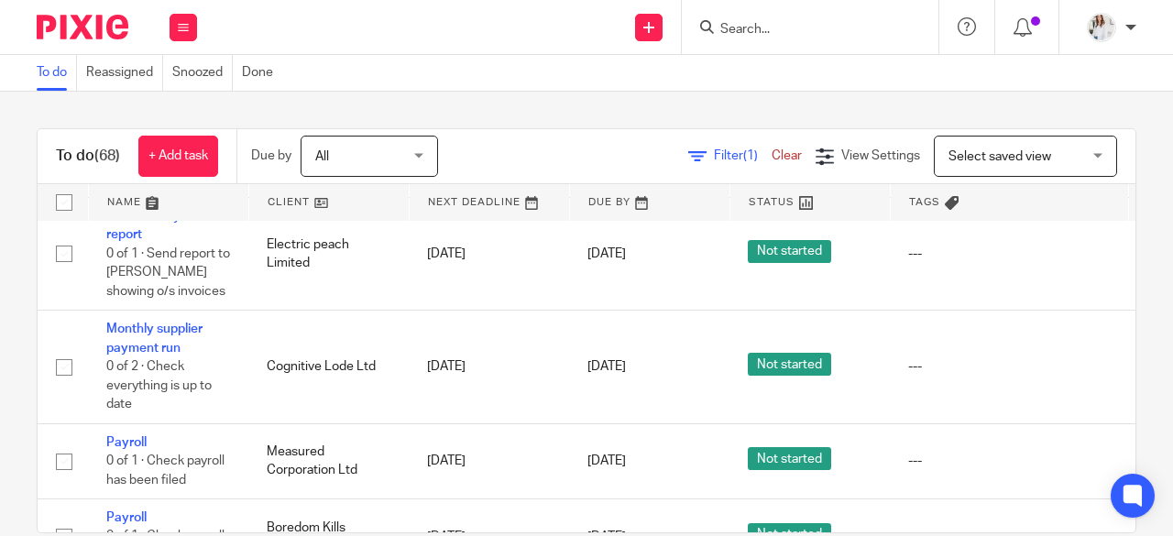
scroll to position [700, 0]
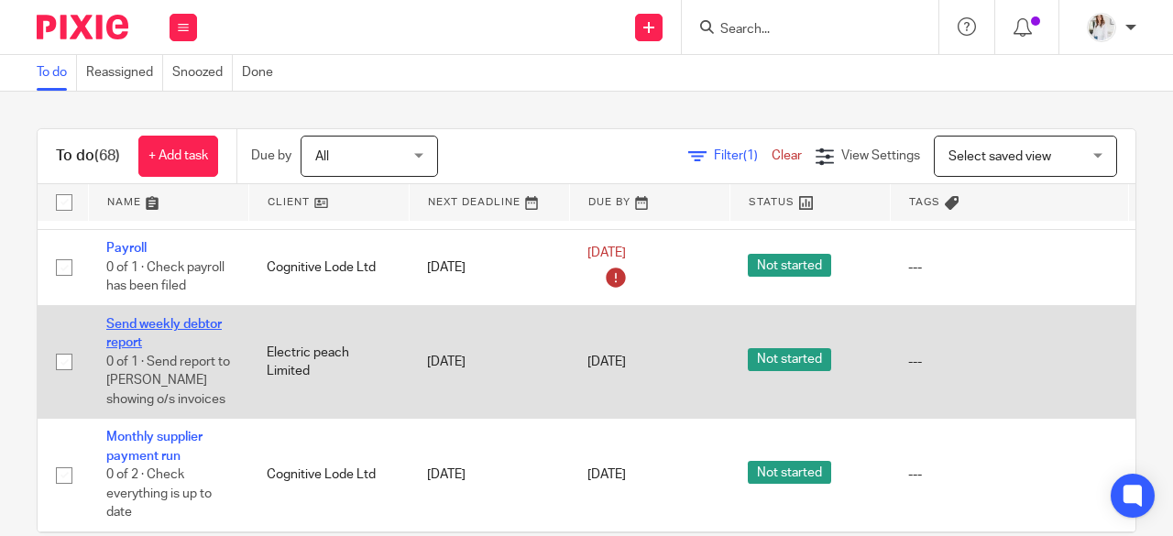
click at [204, 318] on link "Send weekly debtor report" at bounding box center [163, 333] width 115 height 31
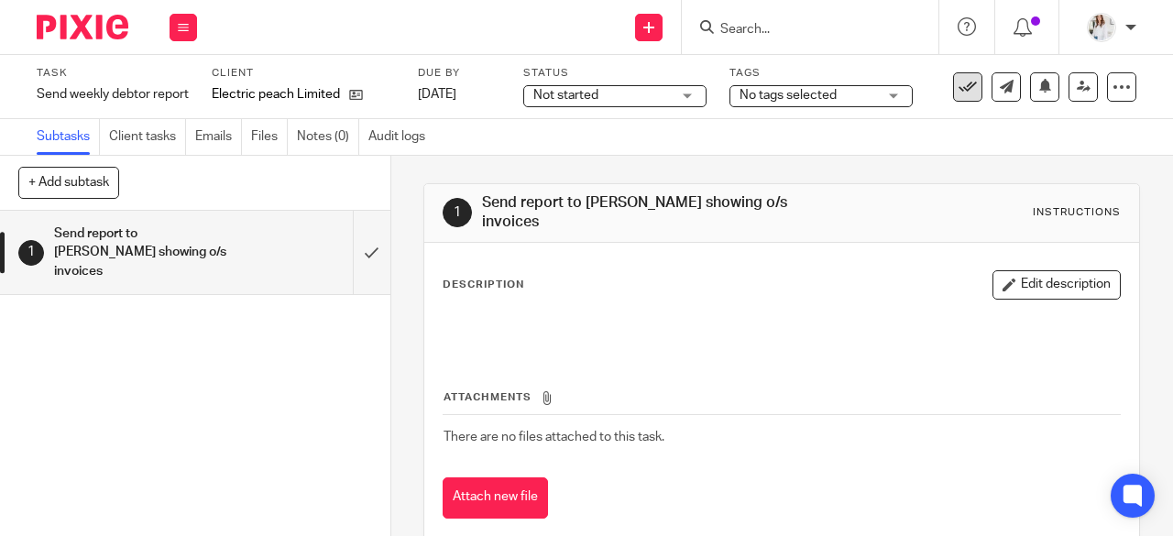
click at [959, 84] on icon at bounding box center [968, 87] width 18 height 18
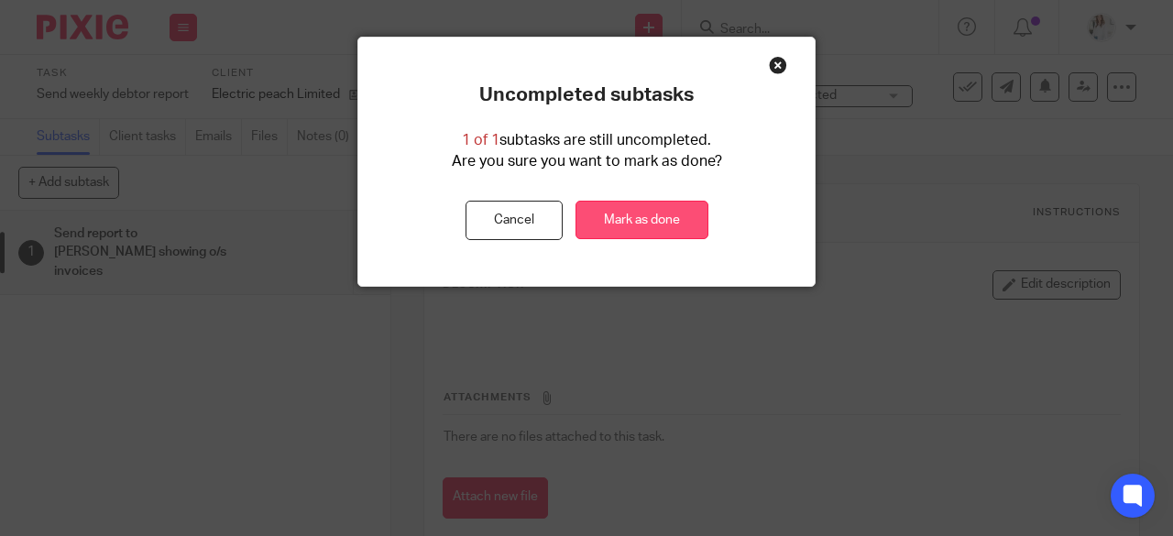
click at [683, 210] on link "Mark as done" at bounding box center [641, 220] width 133 height 39
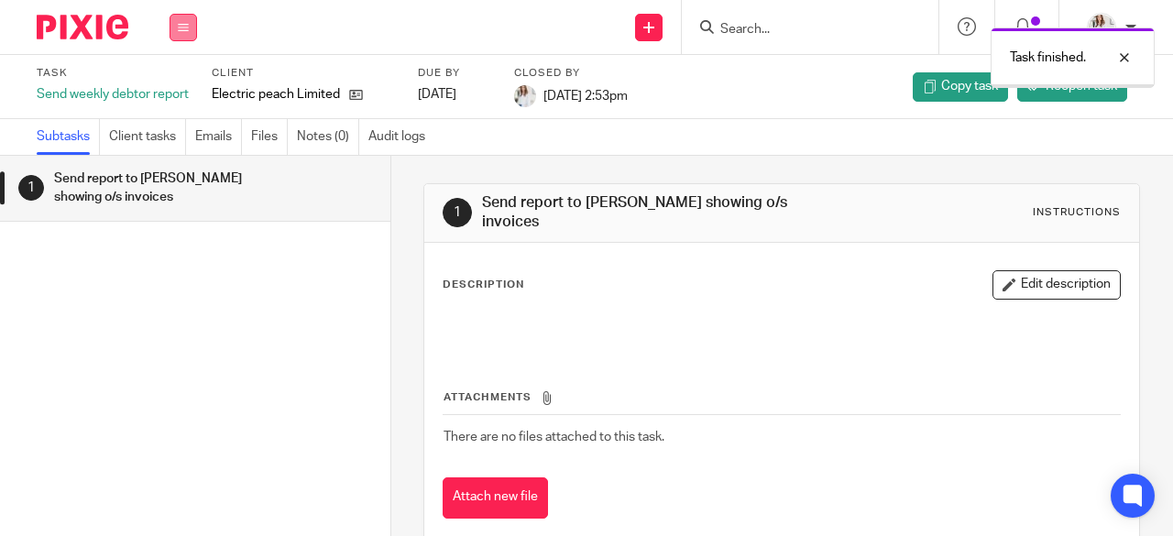
drag, startPoint x: 0, startPoint y: 0, endPoint x: 181, endPoint y: 27, distance: 183.4
click at [181, 27] on icon at bounding box center [183, 27] width 11 height 11
click at [189, 162] on link "Team" at bounding box center [174, 165] width 30 height 13
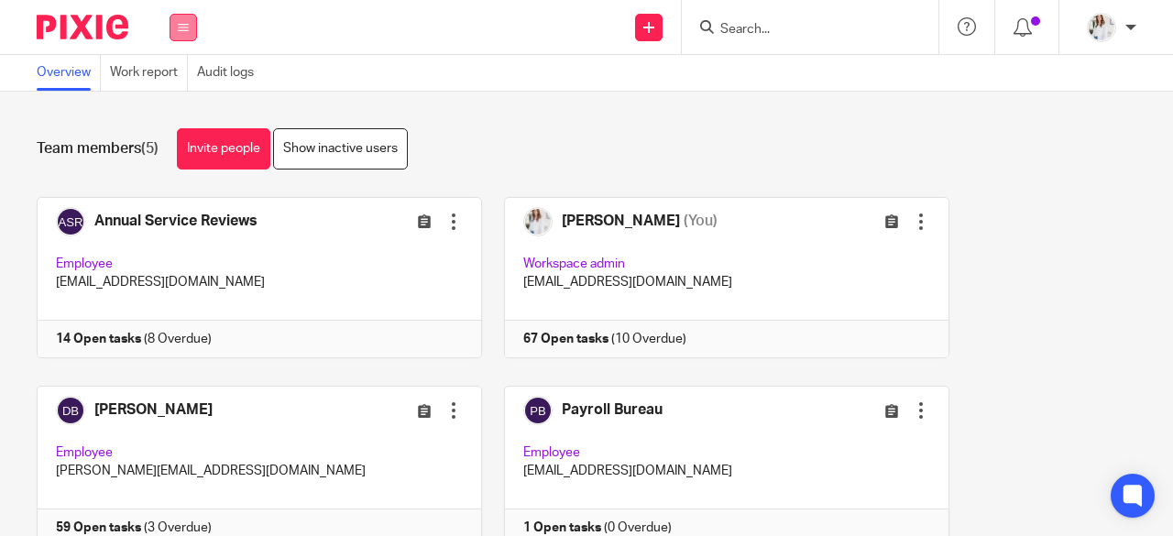
click at [185, 28] on icon at bounding box center [183, 27] width 11 height 11
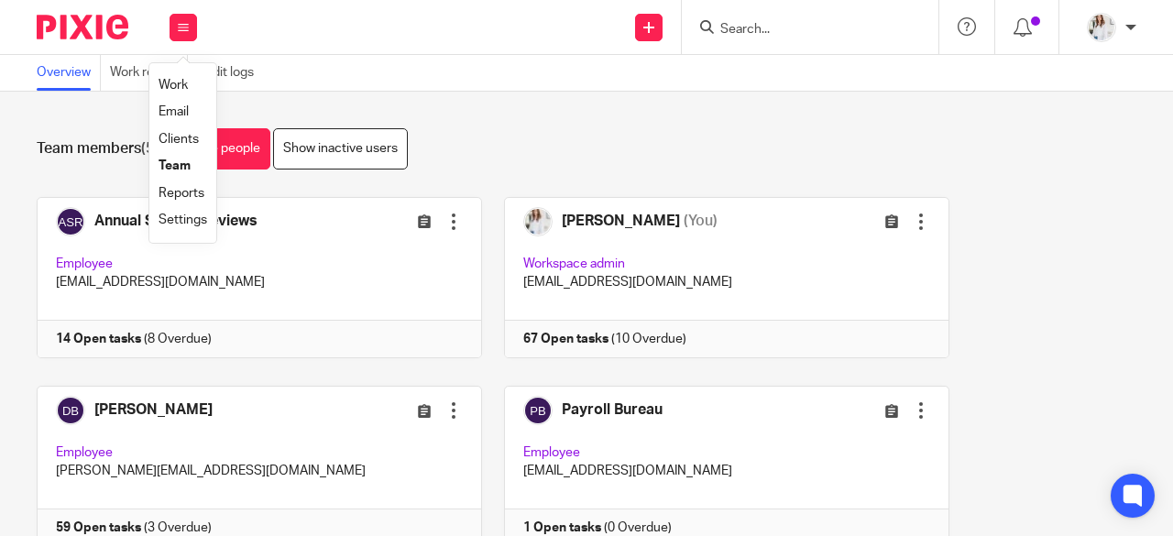
click at [172, 84] on link "Work" at bounding box center [173, 85] width 29 height 13
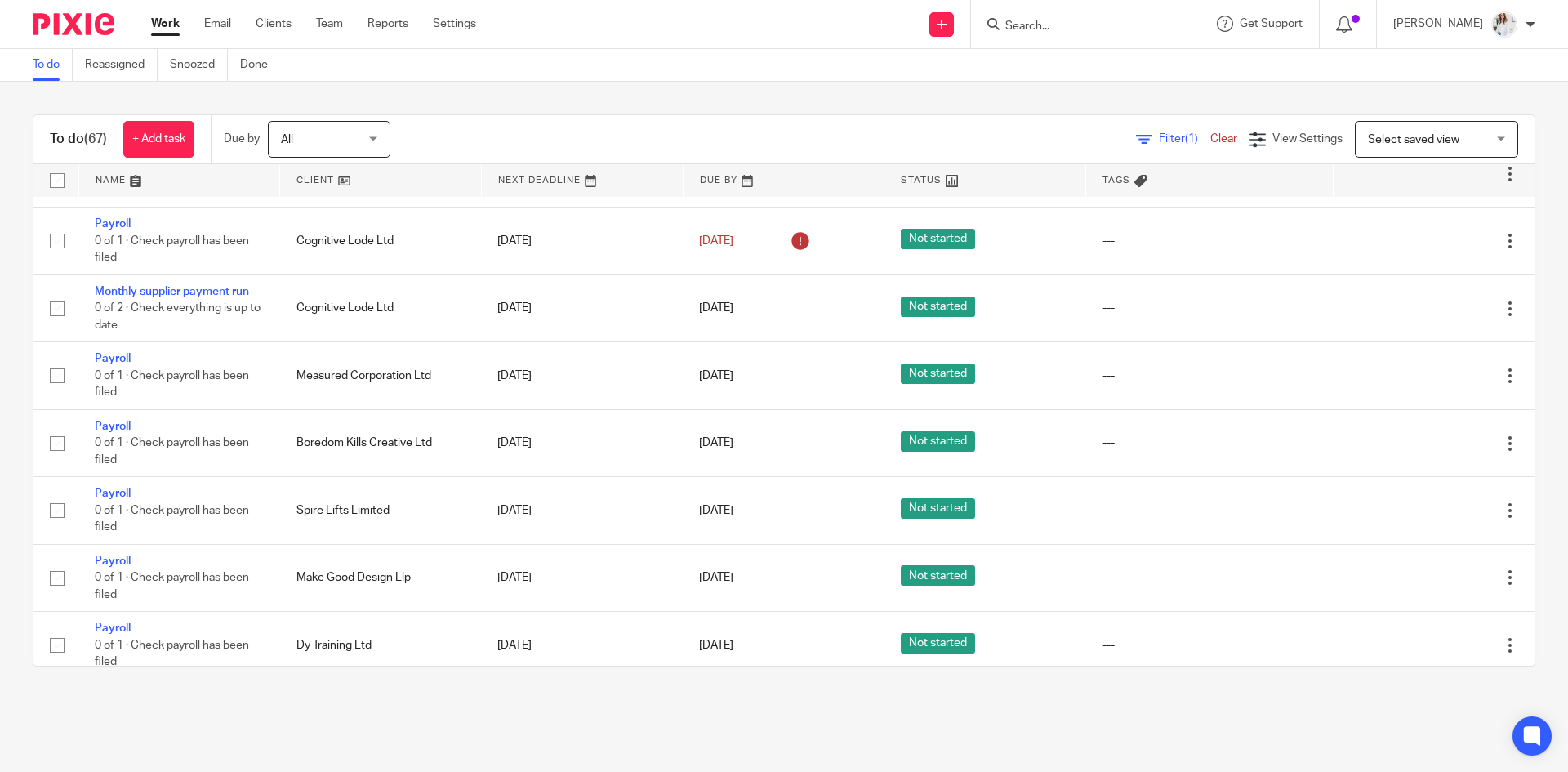
scroll to position [638, 0]
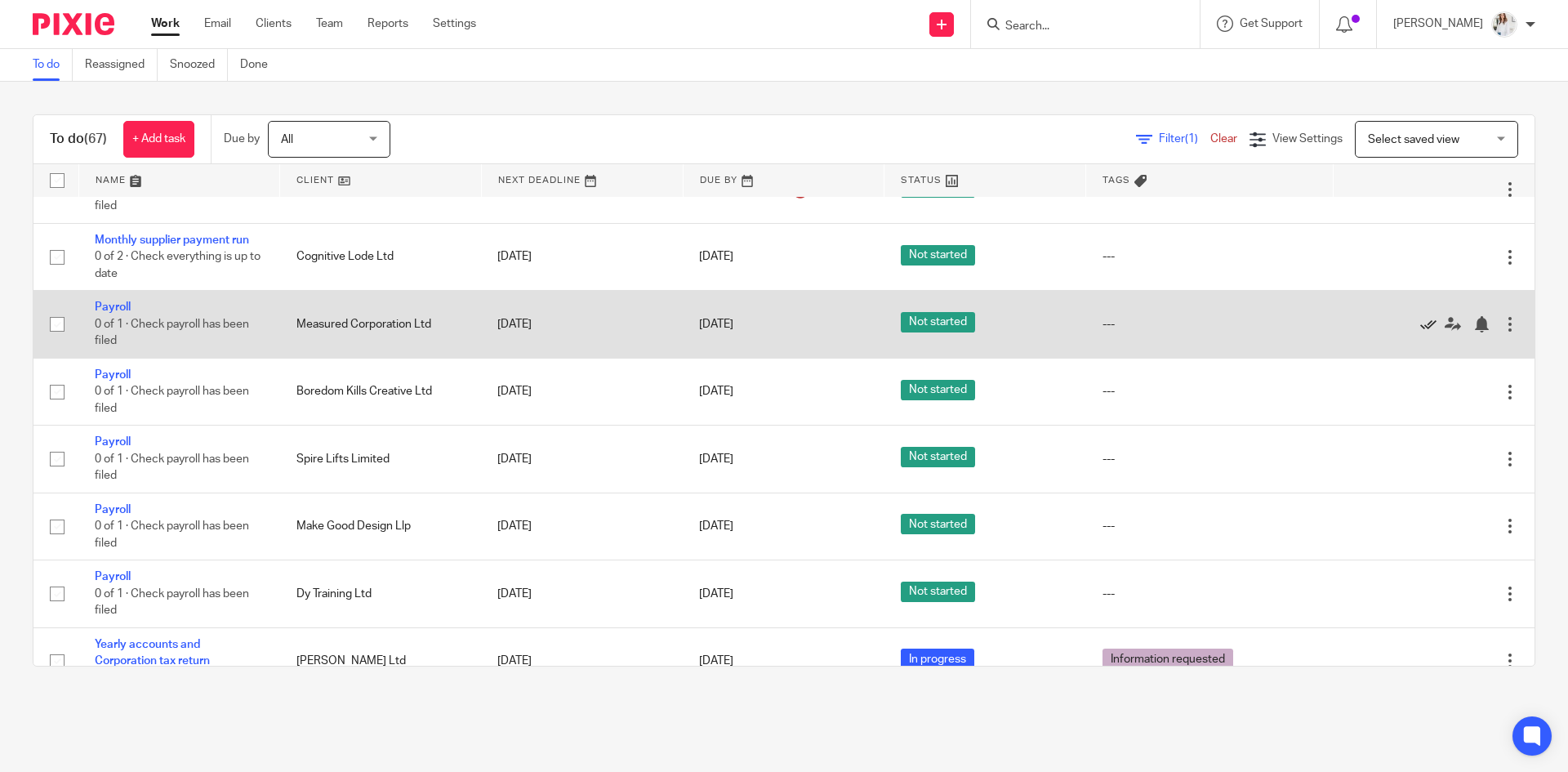
click at [1045, 320] on icon at bounding box center [1429, 324] width 16 height 16
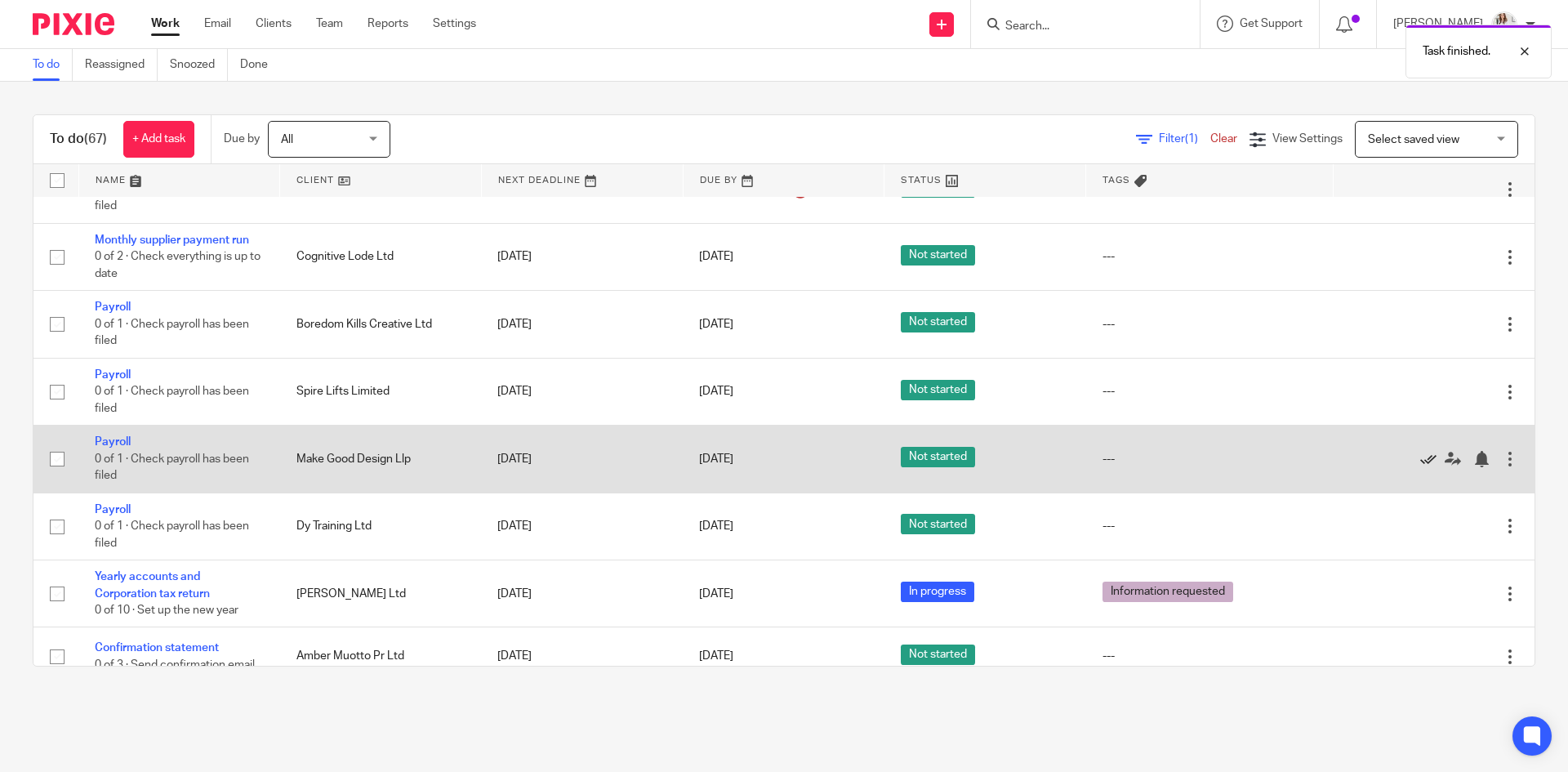
click at [1045, 459] on icon at bounding box center [1429, 459] width 16 height 16
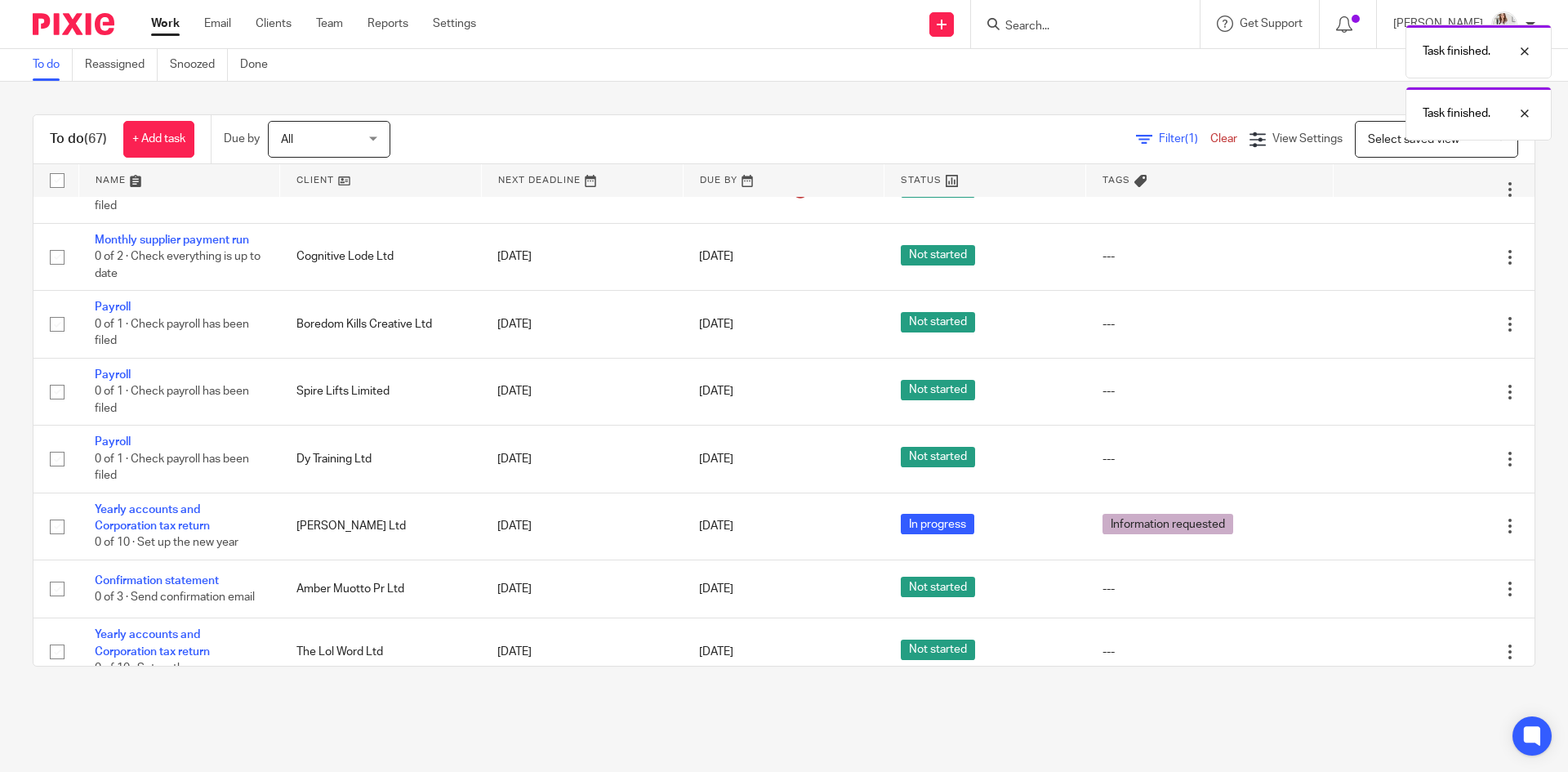
click at [1045, 459] on icon at bounding box center [1429, 459] width 16 height 16
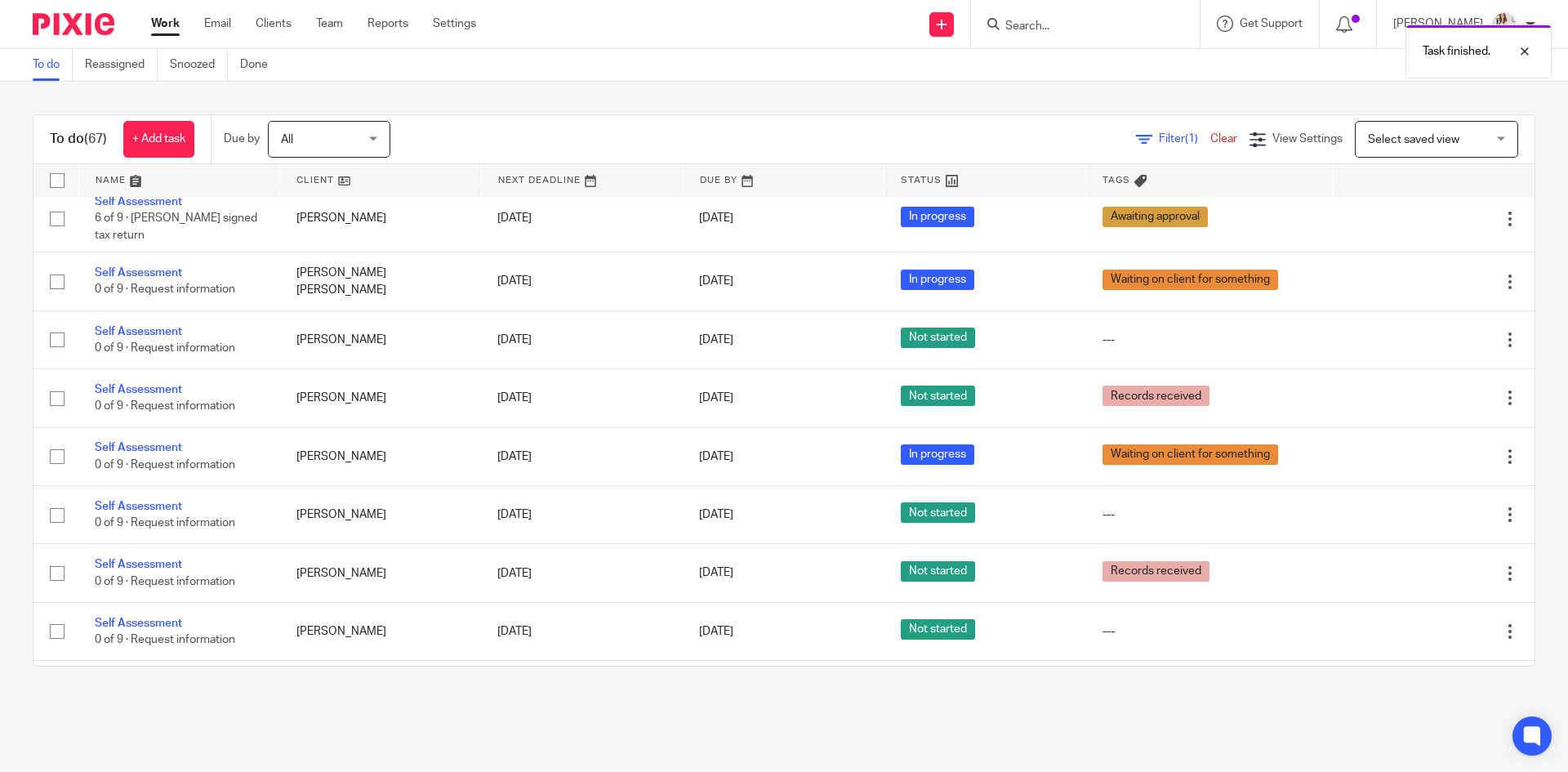
scroll to position [0, 0]
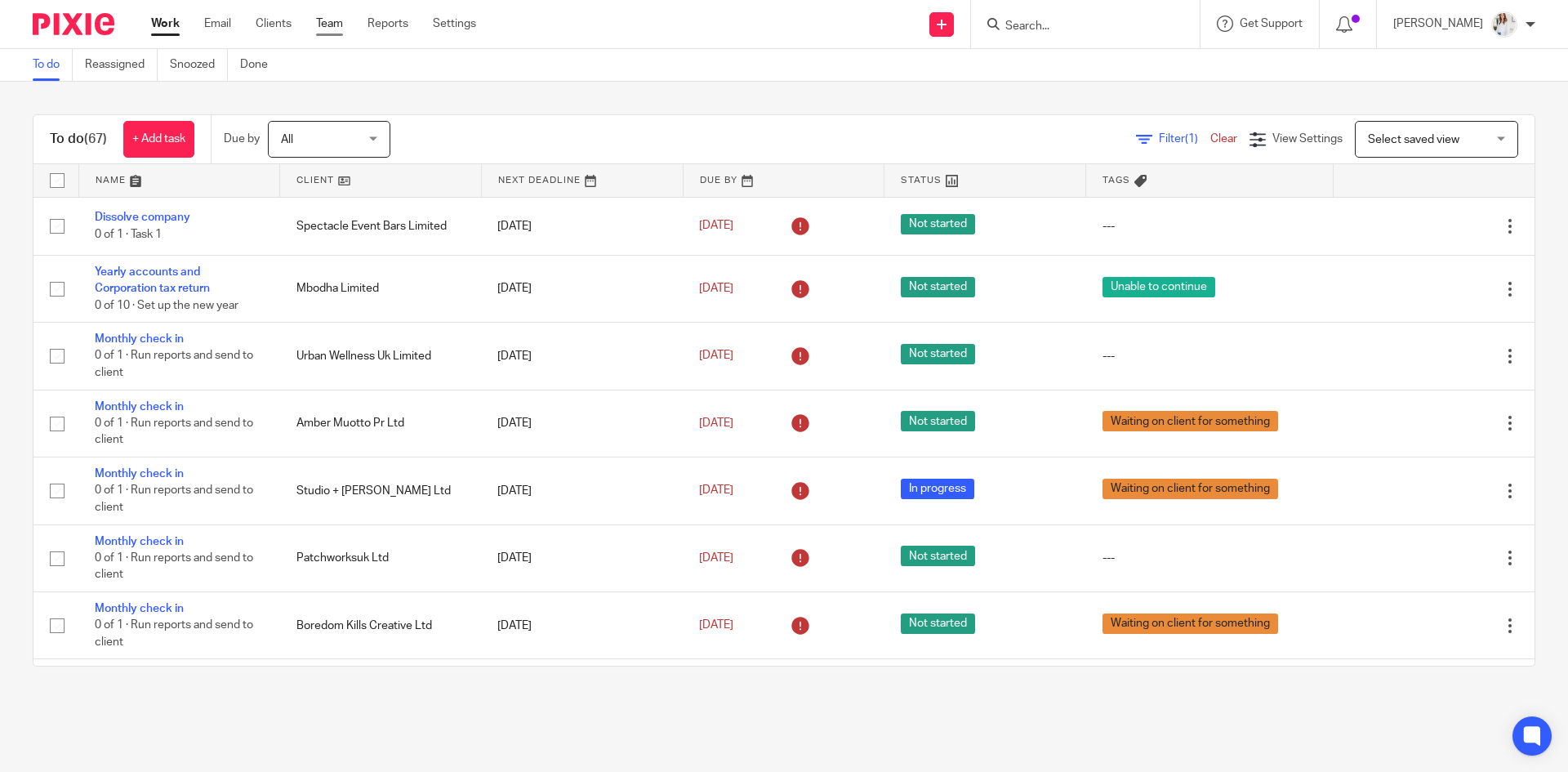
click at [335, 25] on link "Team" at bounding box center [330, 23] width 27 height 16
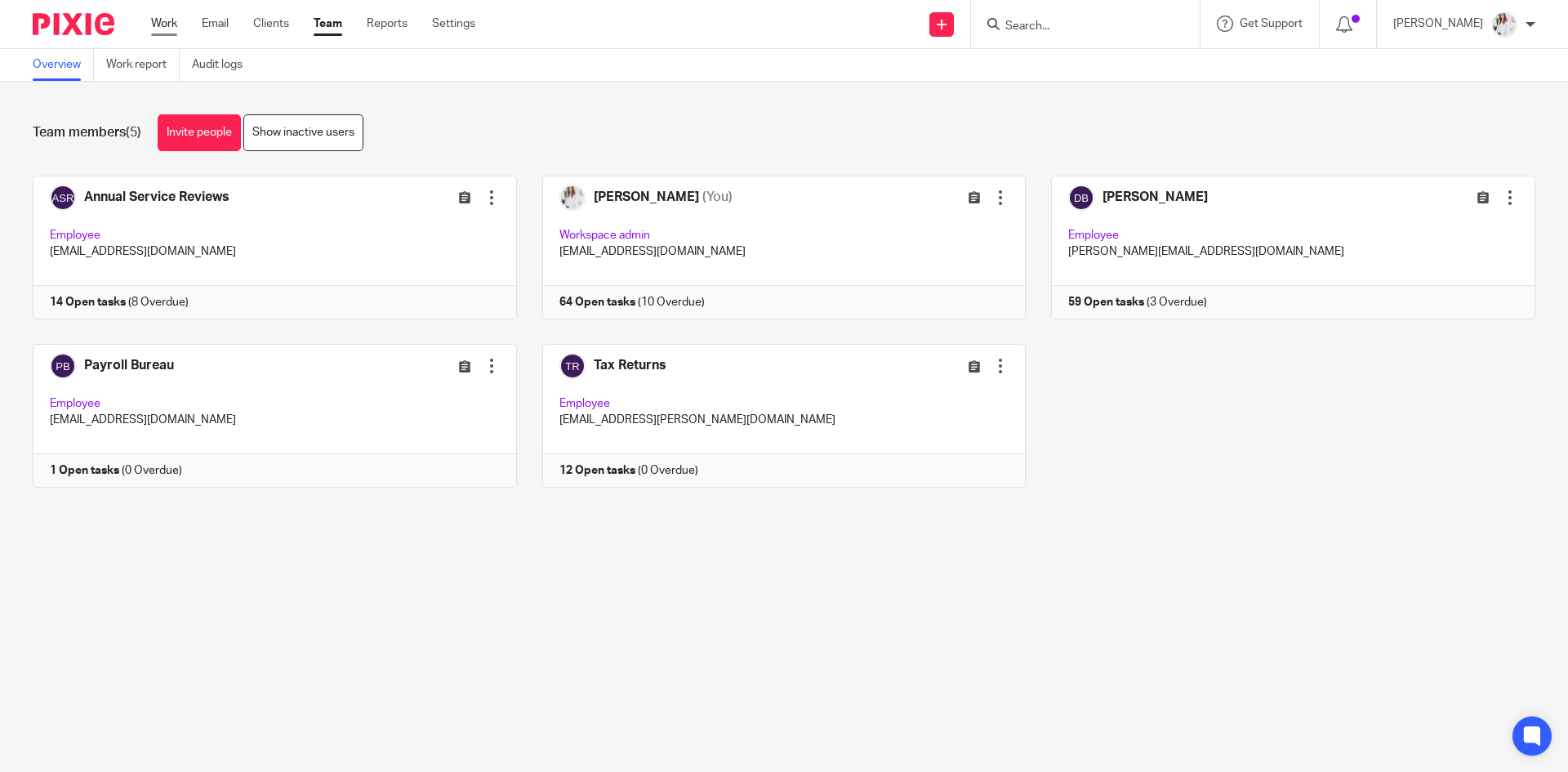
click at [163, 32] on link "Work" at bounding box center [164, 23] width 26 height 16
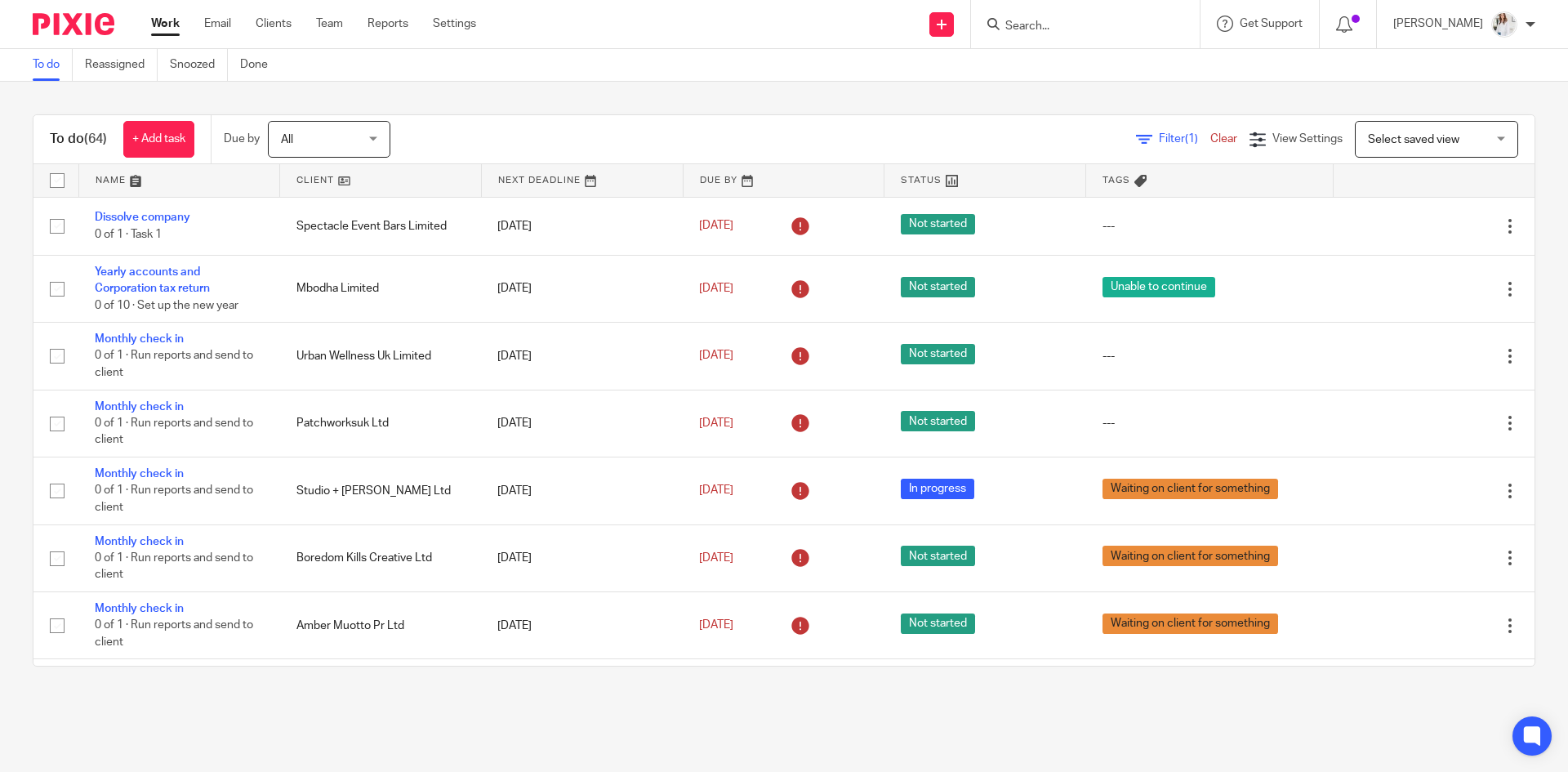
click at [1063, 32] on input "Search" at bounding box center [1077, 27] width 147 height 14
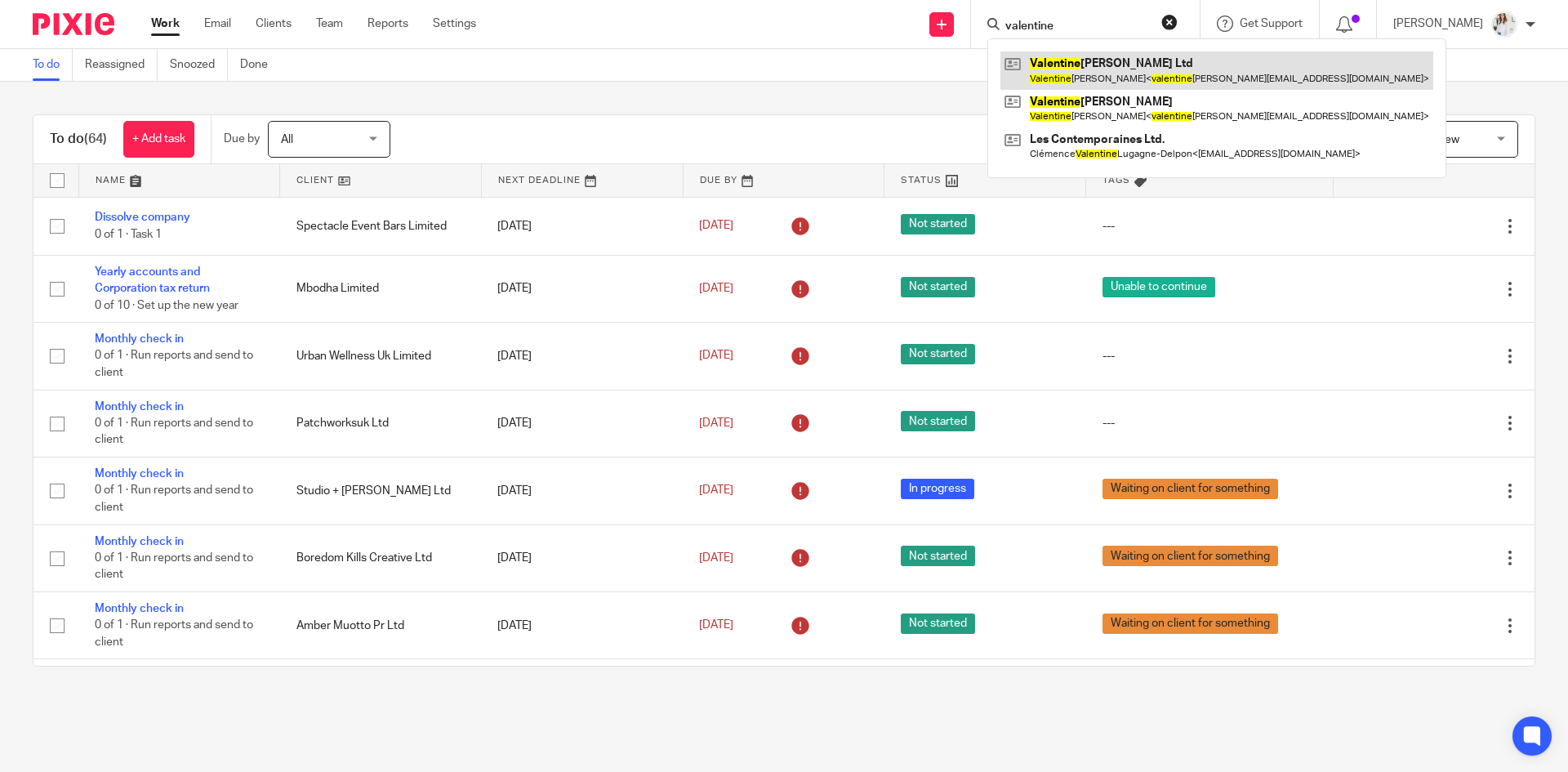
type input "valentine"
click at [1119, 63] on link at bounding box center [1218, 70] width 433 height 37
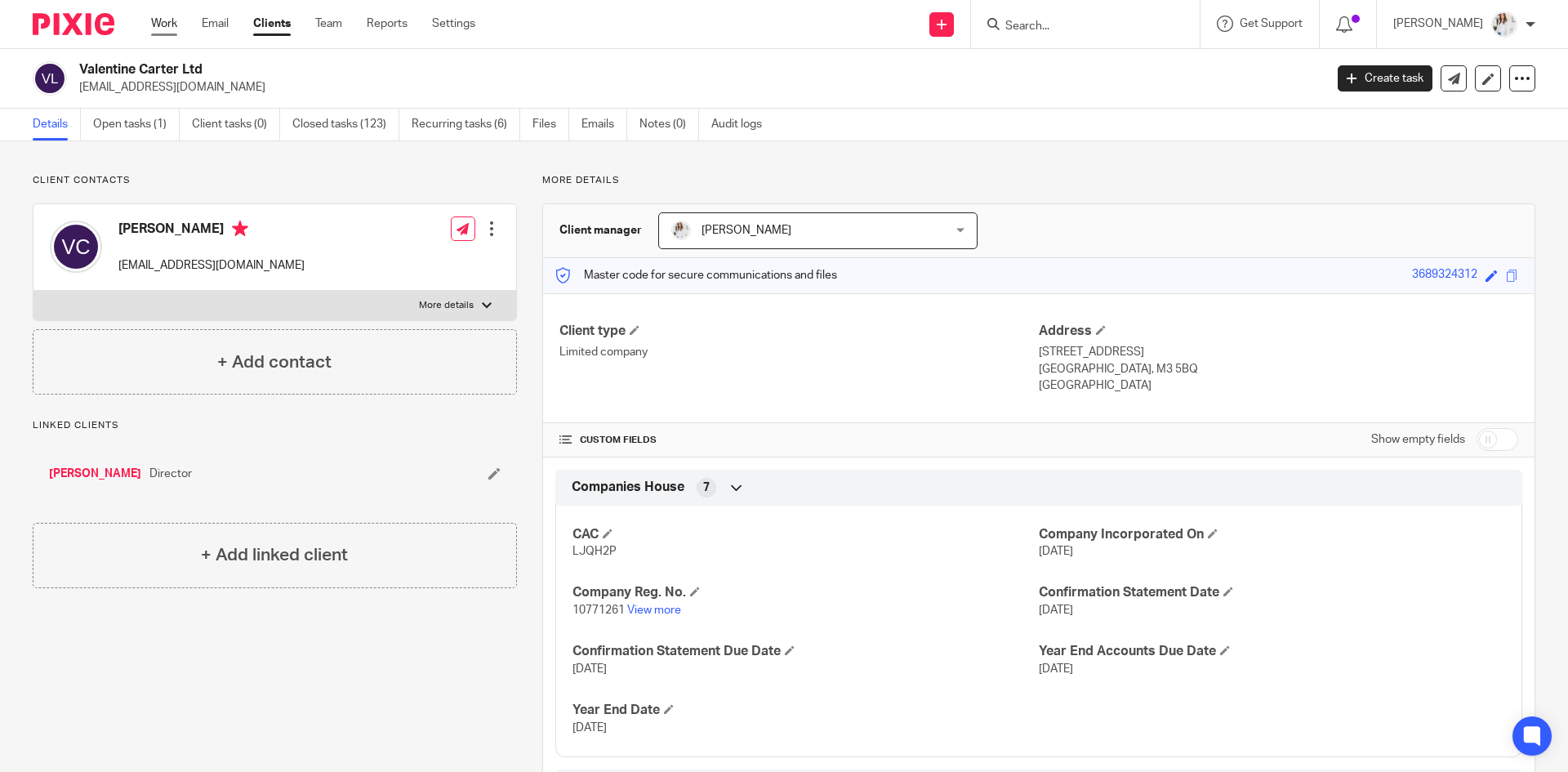
click at [169, 29] on link "Work" at bounding box center [164, 23] width 26 height 16
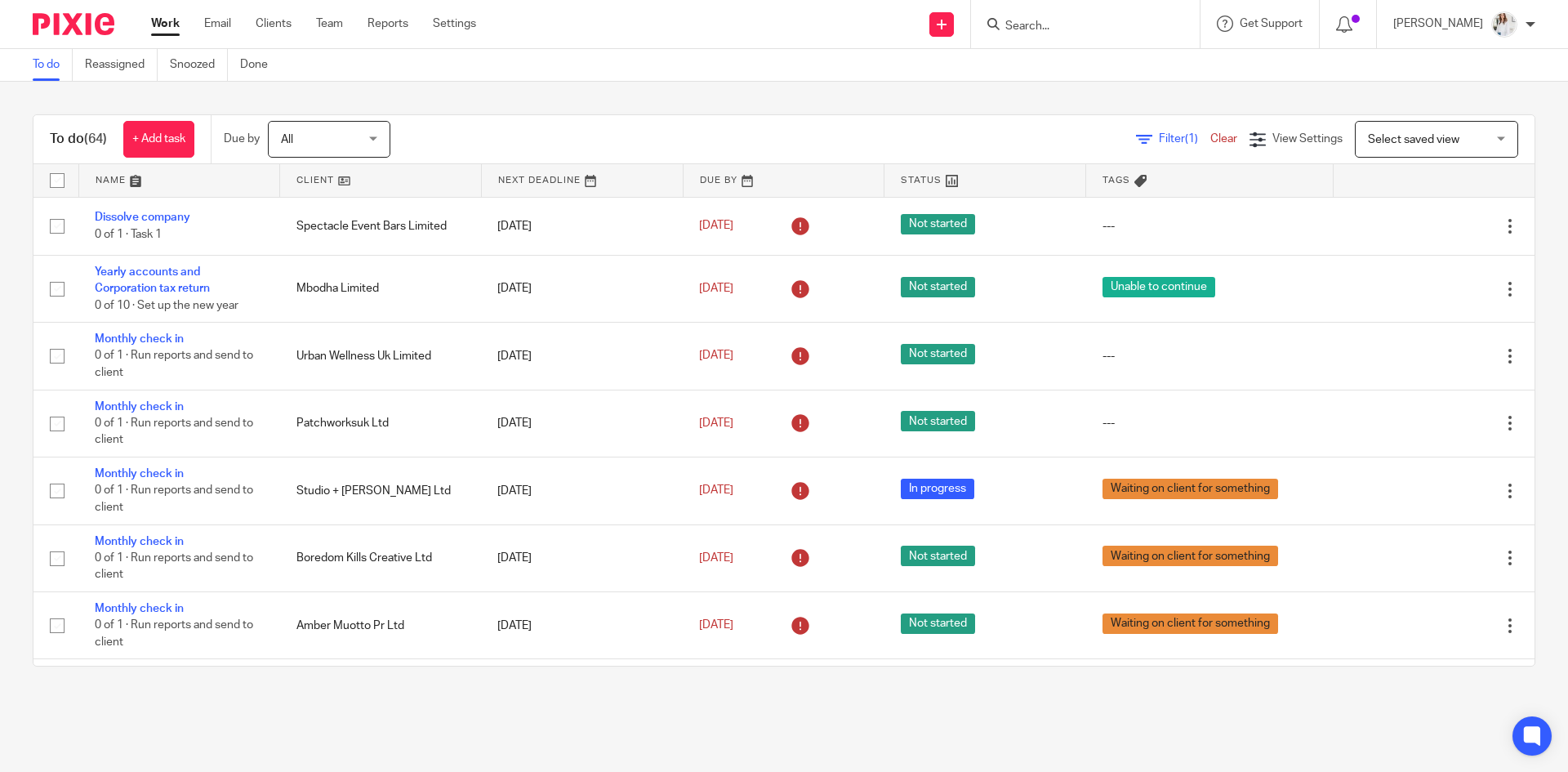
click at [1040, 29] on input "Search" at bounding box center [1077, 27] width 147 height 14
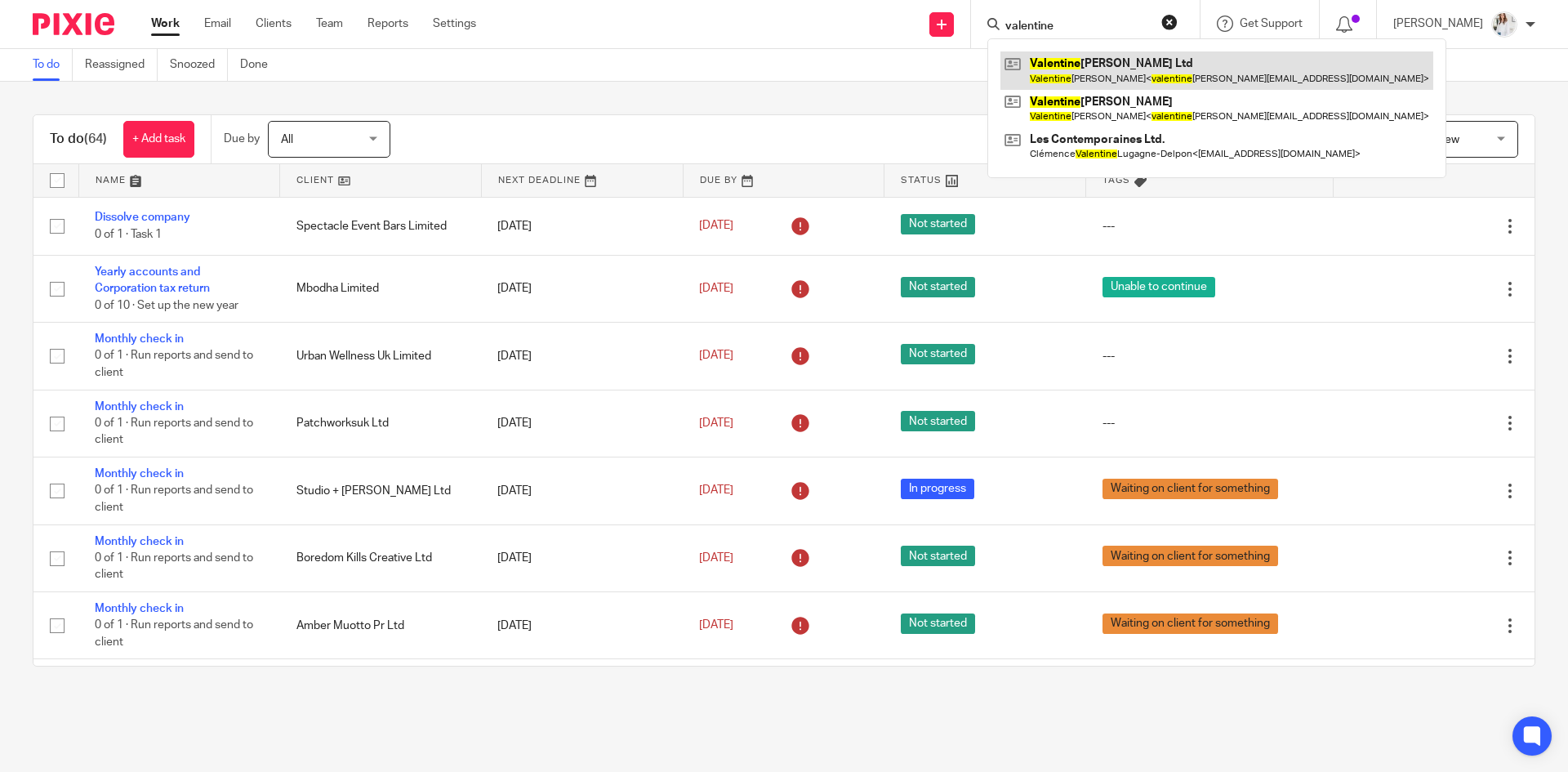
type input "valentine"
click at [1186, 73] on link at bounding box center [1218, 70] width 433 height 37
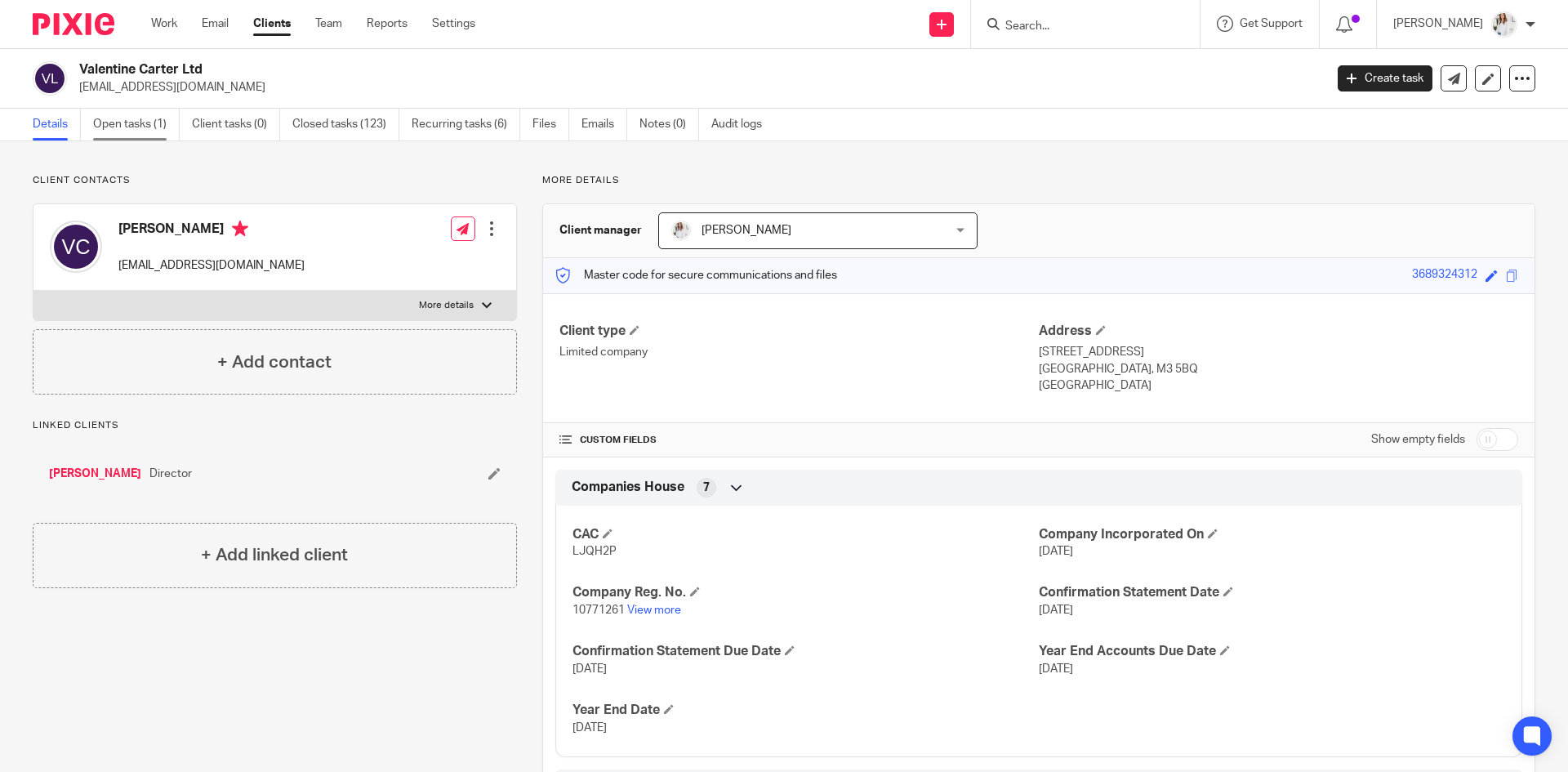
click at [142, 132] on link "Open tasks (1)" at bounding box center [135, 125] width 86 height 32
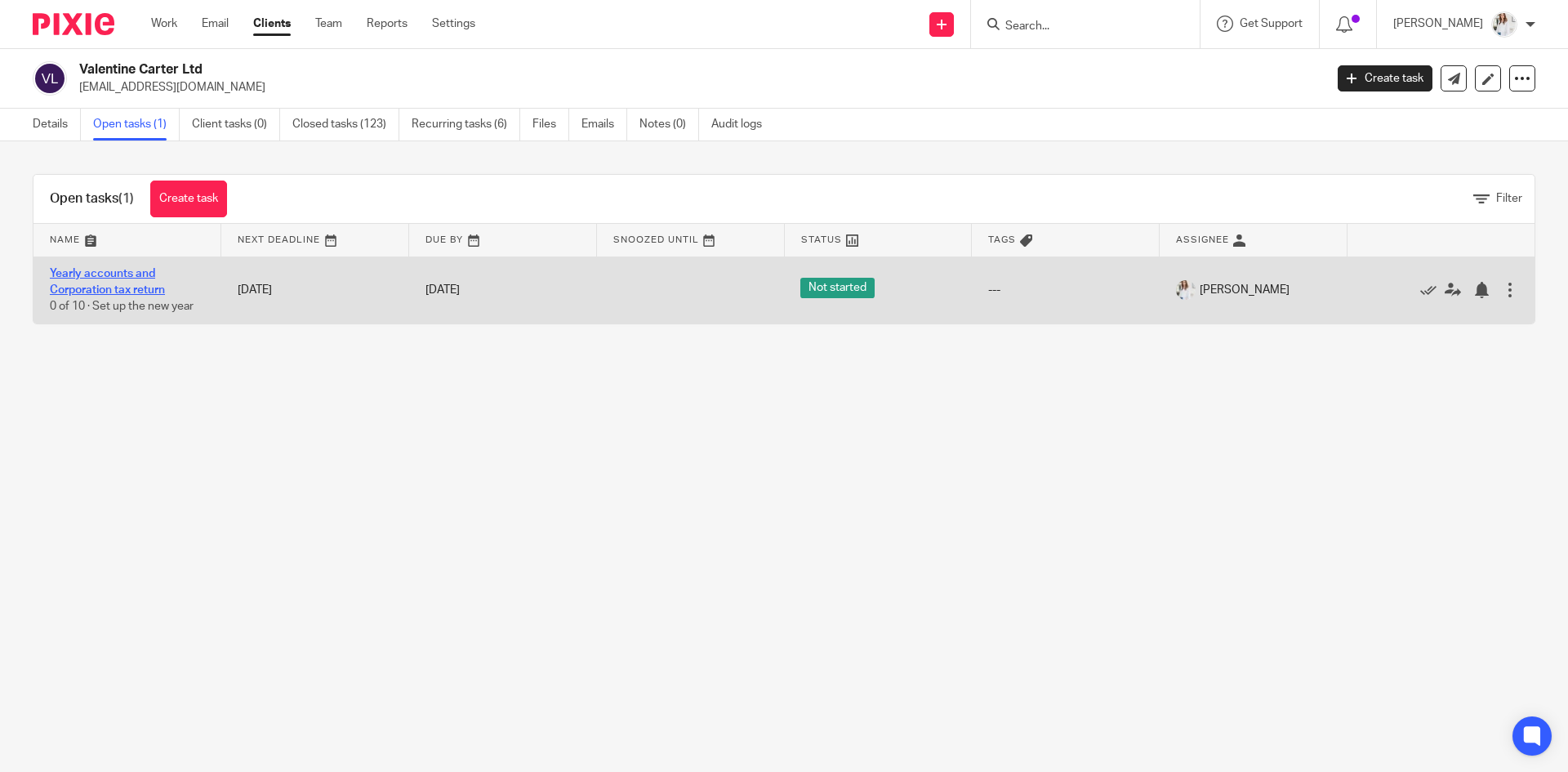
click at [105, 292] on link "Yearly accounts and Corporation tax return" at bounding box center [107, 282] width 115 height 28
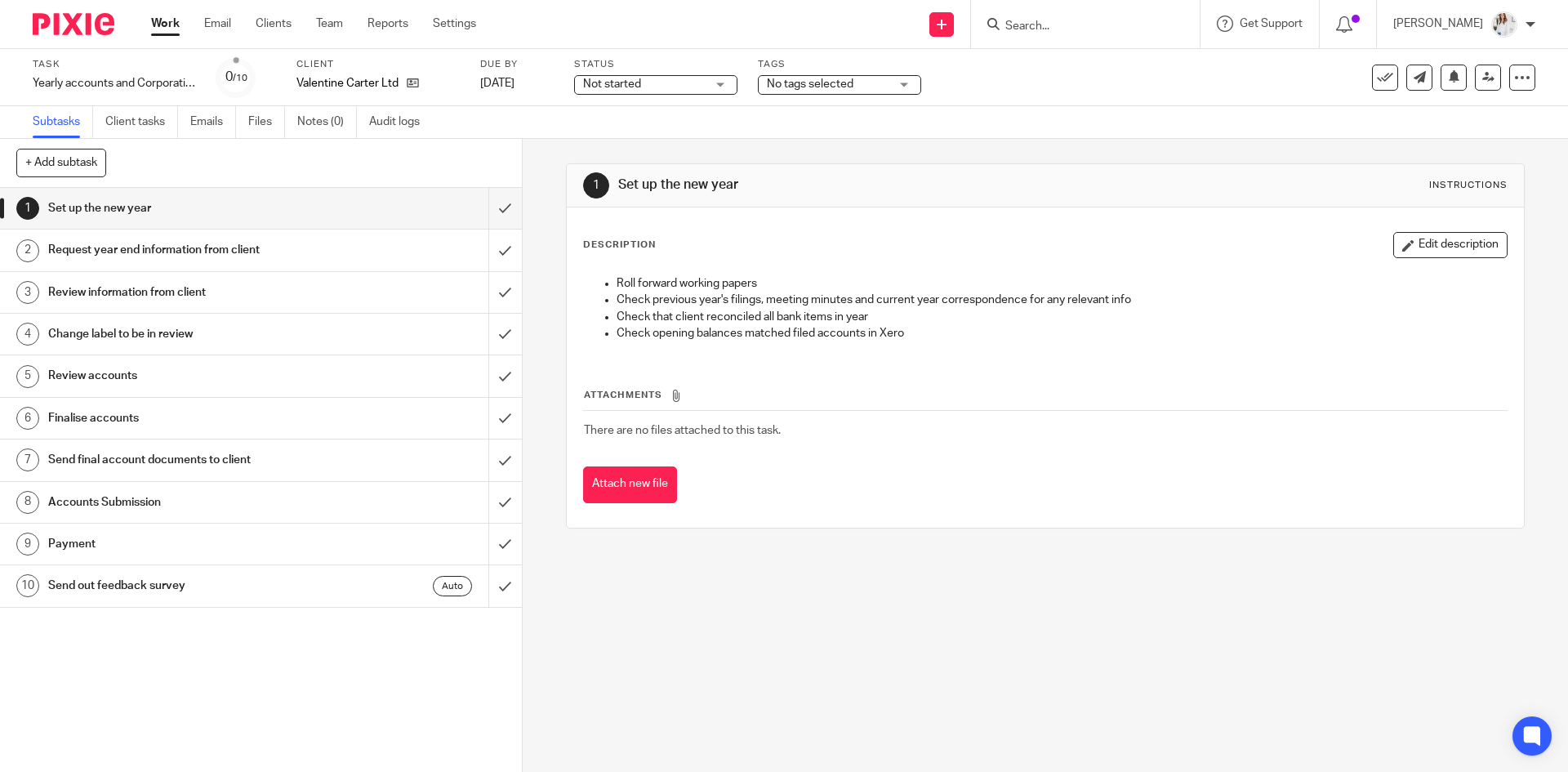
click at [841, 81] on span "No tags selected" at bounding box center [809, 84] width 86 height 12
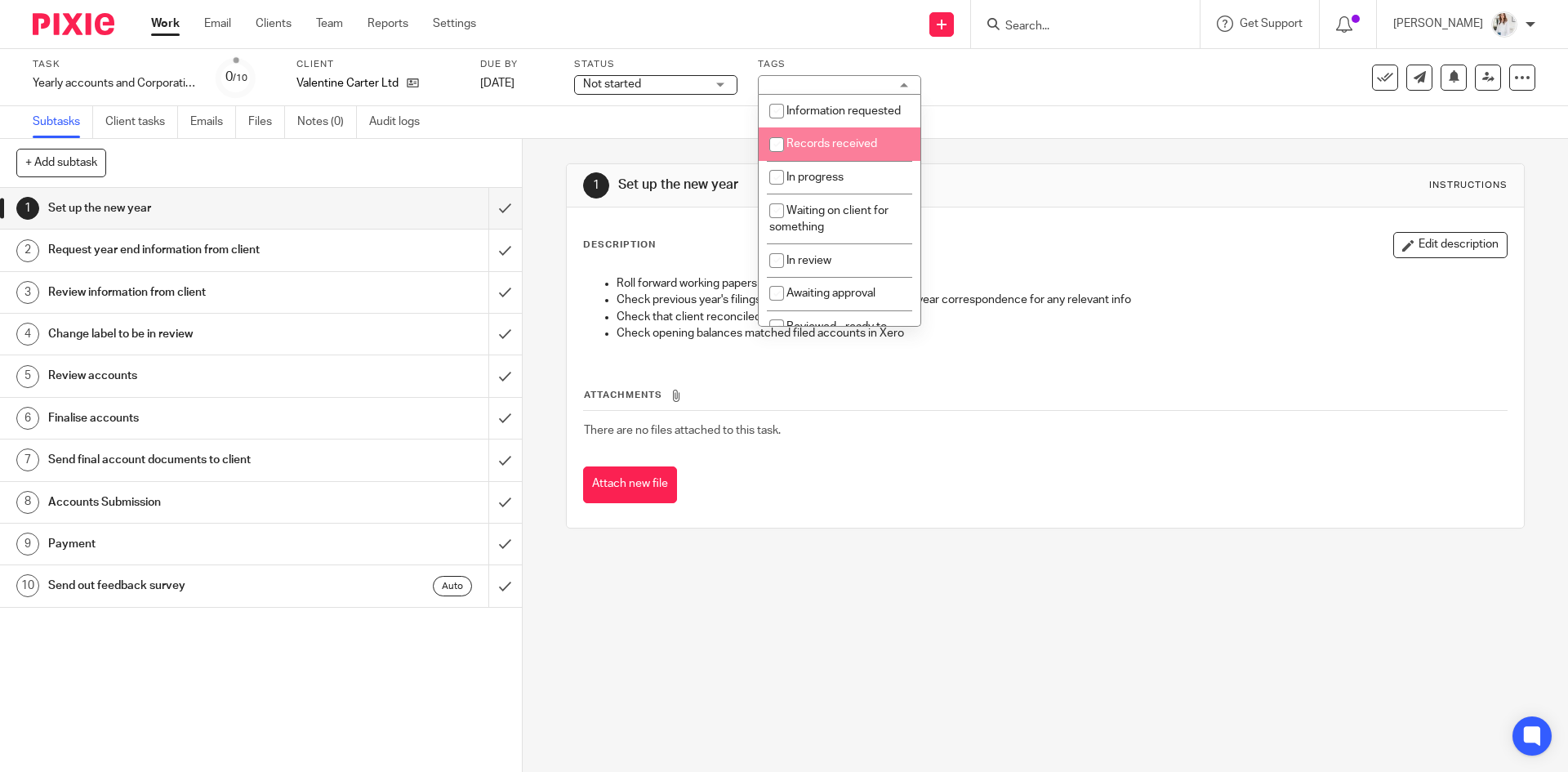
click at [836, 150] on span "Records received" at bounding box center [832, 144] width 91 height 12
checkbox input "false"
click at [828, 114] on span "Information requested" at bounding box center [843, 111] width 114 height 12
checkbox input "true"
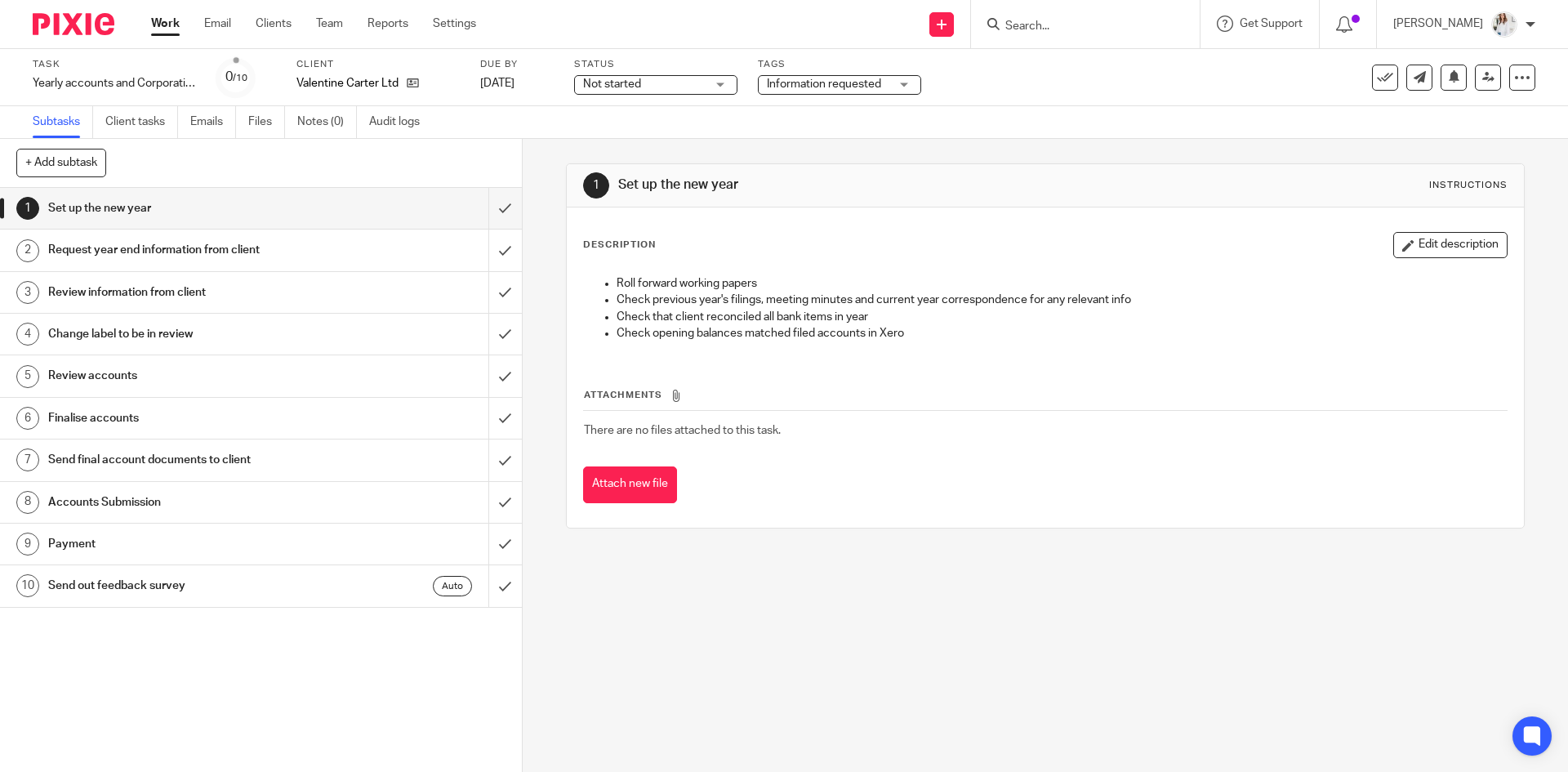
click at [161, 29] on link "Work" at bounding box center [166, 23] width 29 height 16
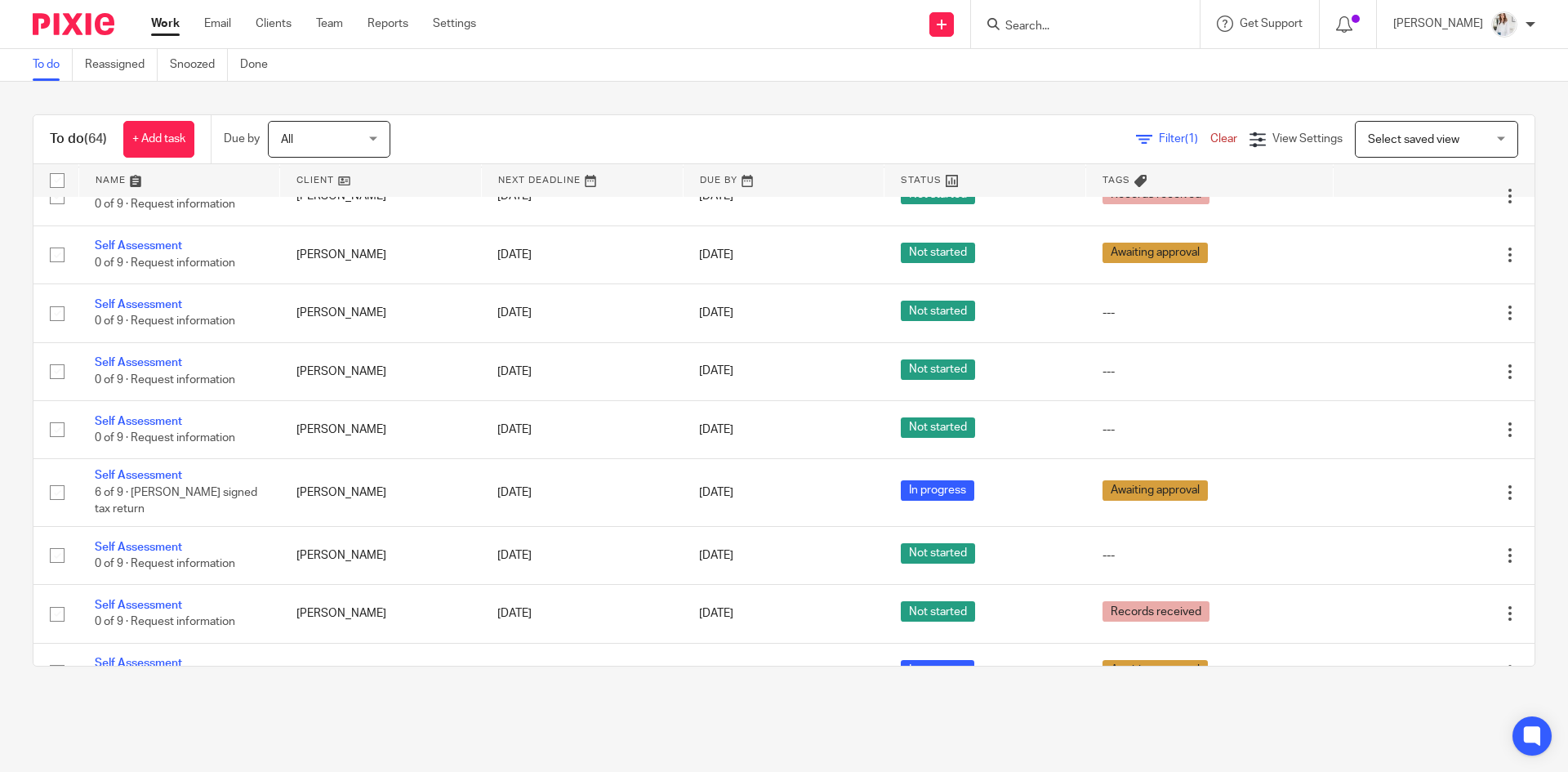
scroll to position [2211, 0]
